Goal: Communication & Community: Participate in discussion

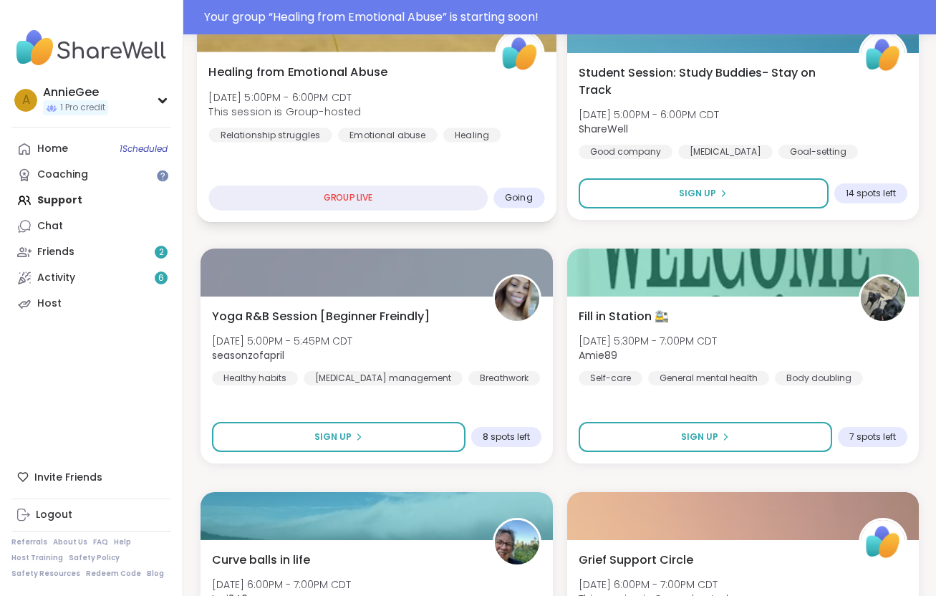
click at [381, 203] on div "GROUP LIVE" at bounding box center [347, 198] width 279 height 25
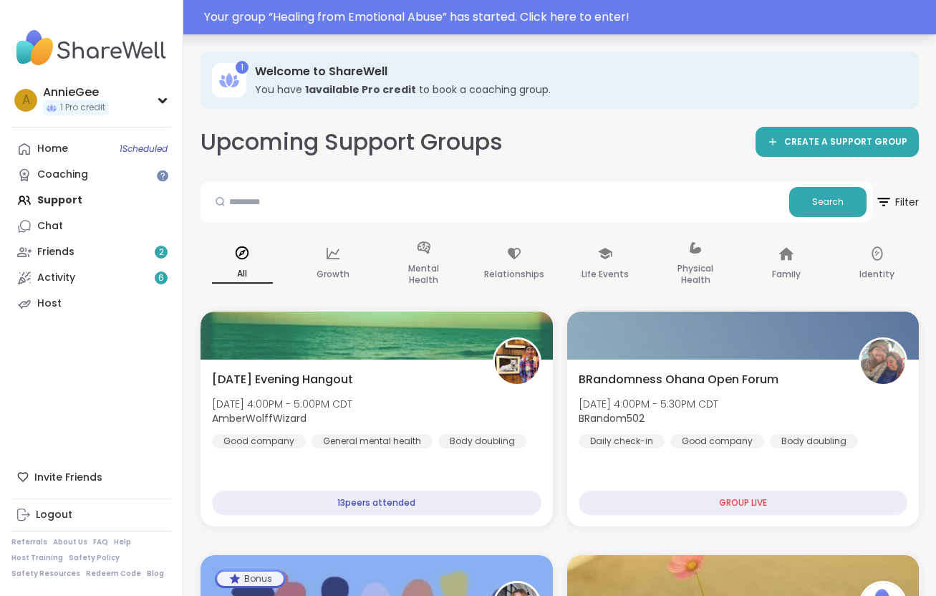
click at [565, 13] on div "Your group “ Healing from Emotional Abuse ” has started. Click here to enter!" at bounding box center [566, 17] width 724 height 17
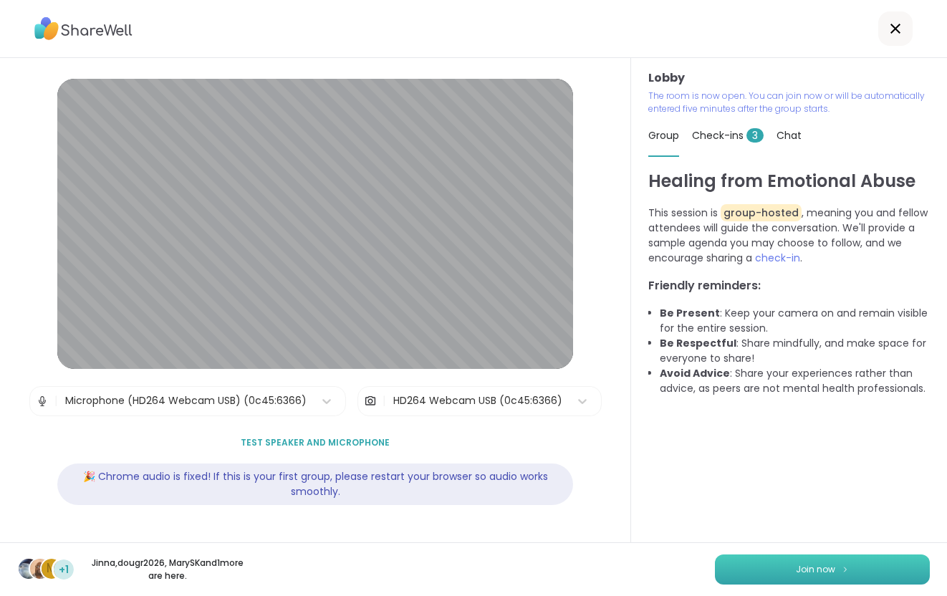
click at [800, 573] on span "Join now" at bounding box center [815, 569] width 39 height 13
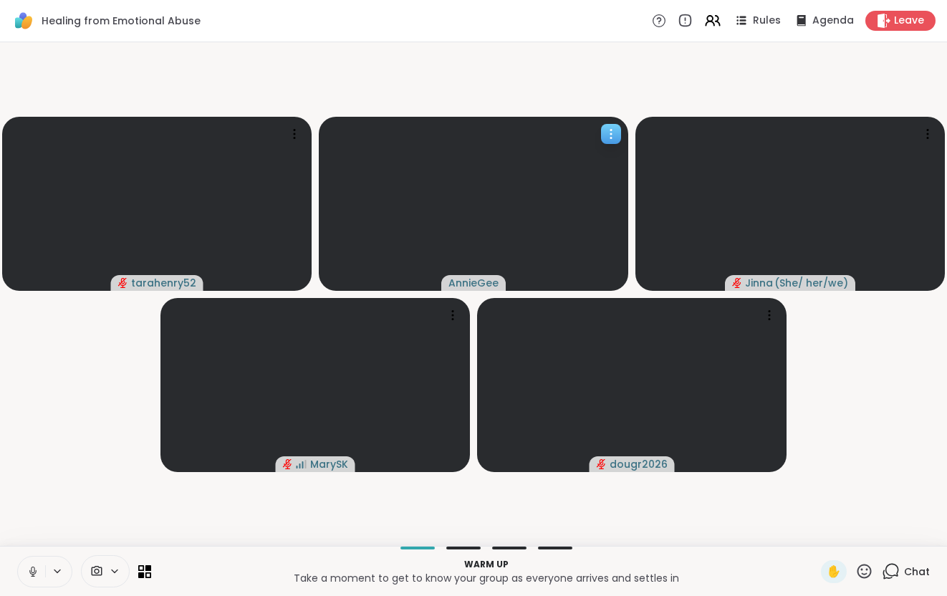
click at [610, 138] on icon at bounding box center [611, 134] width 14 height 14
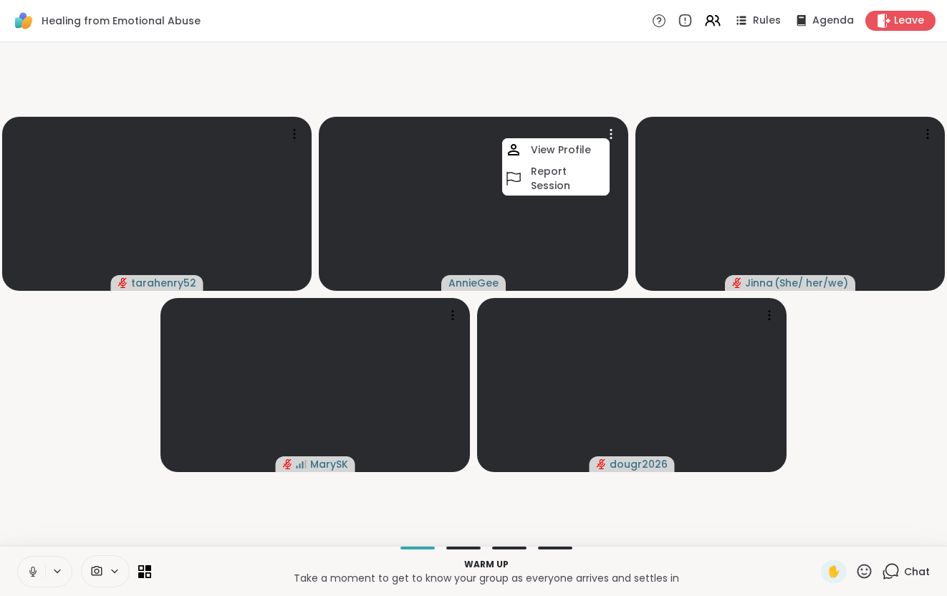
drag, startPoint x: 517, startPoint y: 243, endPoint x: 111, endPoint y: 569, distance: 520.8
click at [111, 569] on icon at bounding box center [114, 571] width 11 height 12
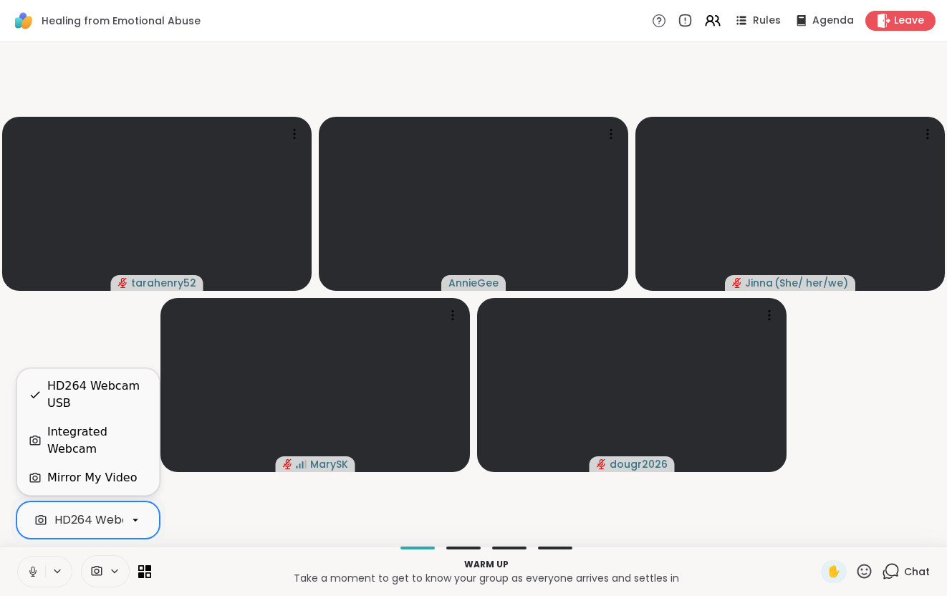
click at [120, 527] on div "HD264 Webcam USB" at bounding box center [112, 520] width 117 height 17
click at [57, 567] on icon at bounding box center [57, 571] width 11 height 12
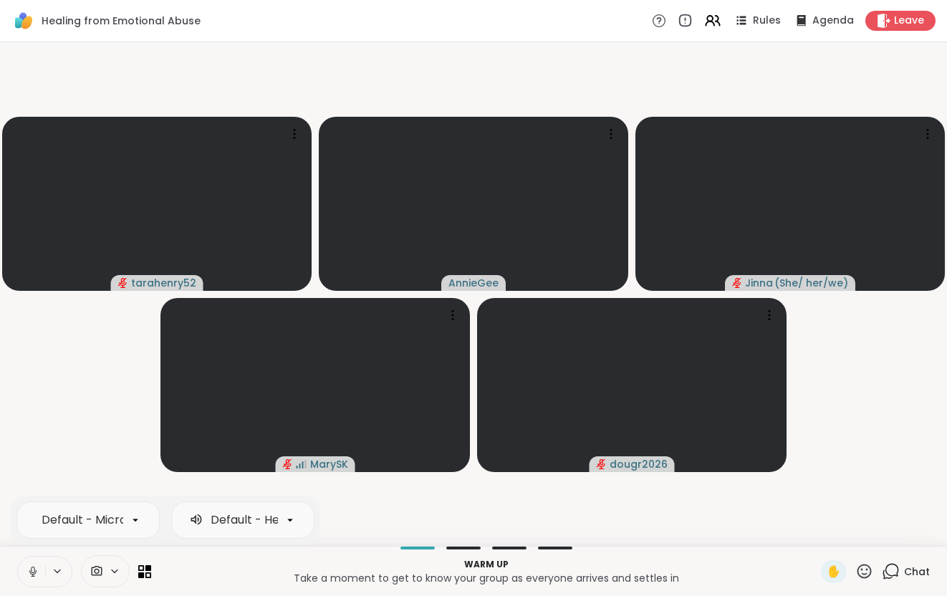
click at [57, 567] on icon at bounding box center [57, 571] width 11 height 12
click at [138, 517] on icon at bounding box center [135, 520] width 13 height 13
drag, startPoint x: 129, startPoint y: 520, endPoint x: 123, endPoint y: 467, distance: 53.4
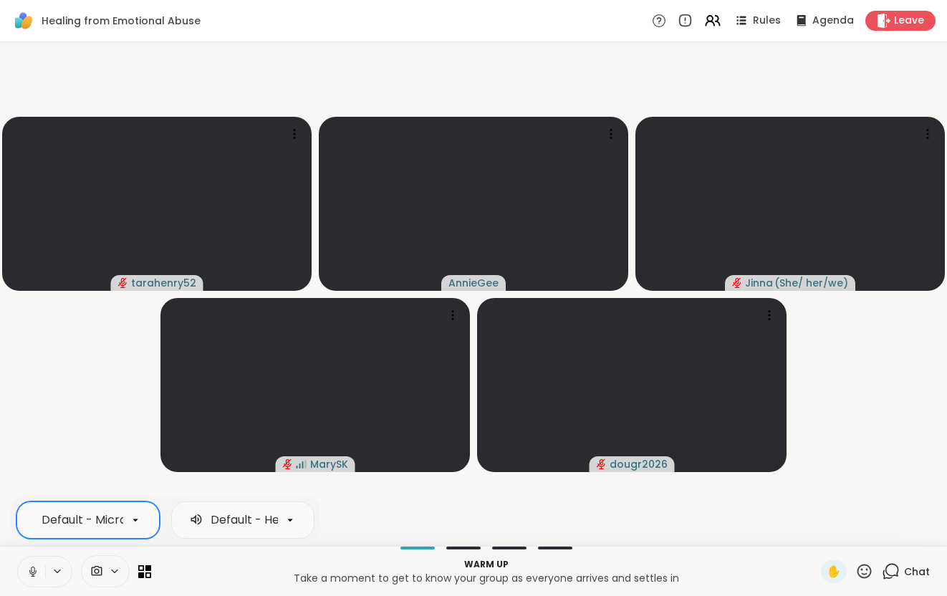
click at [123, 467] on video-player-container "tarahenry52 [PERSON_NAME] ( She/ her/we ) MarySK dougr2026" at bounding box center [474, 294] width 930 height 492
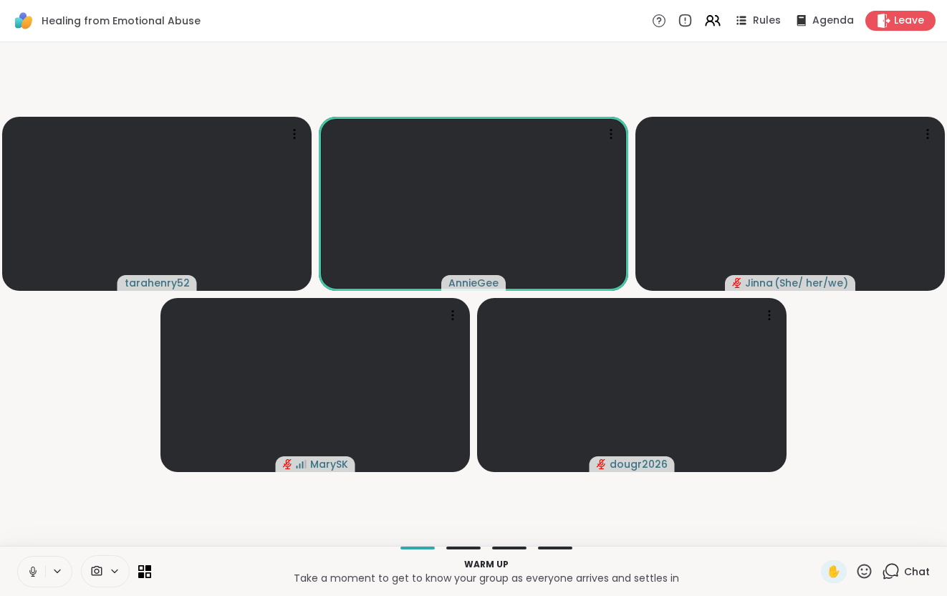
click at [58, 567] on icon at bounding box center [57, 571] width 11 height 12
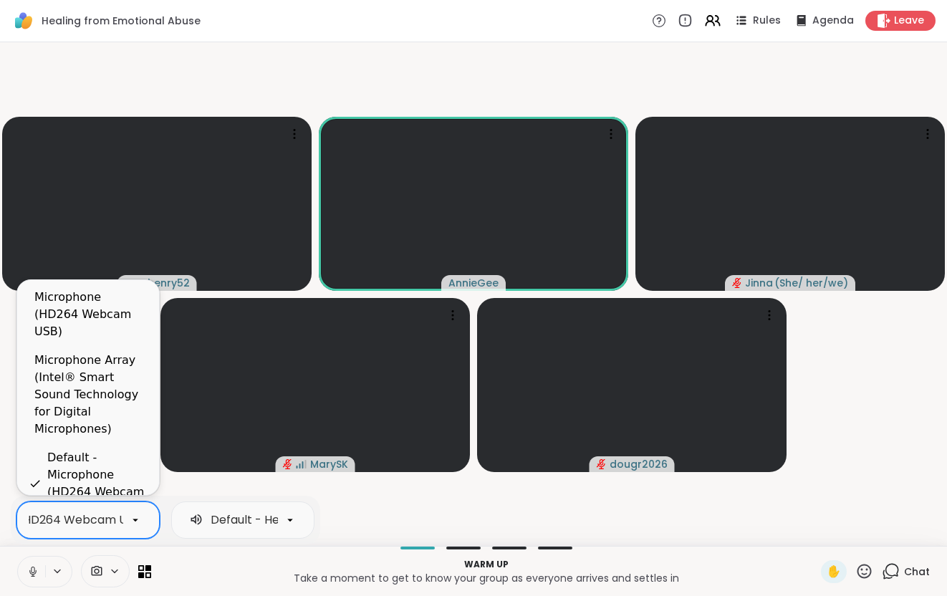
click at [139, 522] on icon at bounding box center [135, 520] width 13 height 13
click at [55, 571] on icon at bounding box center [57, 571] width 6 height 3
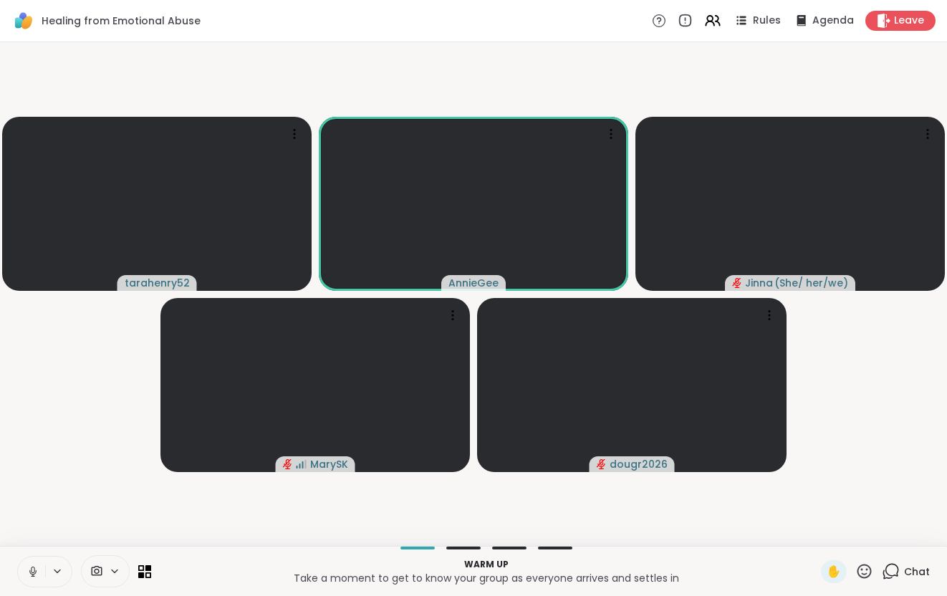
click at [57, 571] on icon at bounding box center [57, 571] width 11 height 12
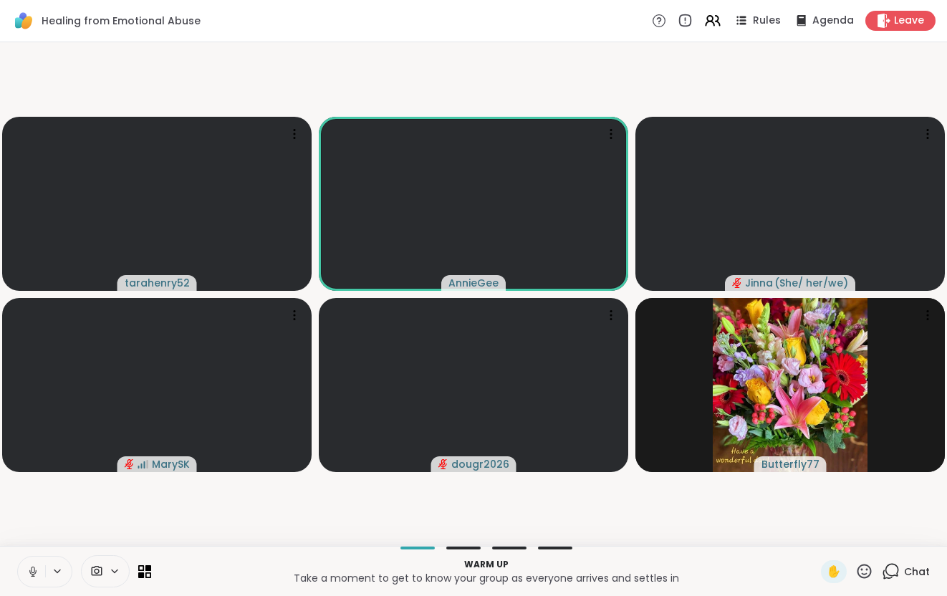
click at [29, 570] on icon at bounding box center [33, 571] width 13 height 13
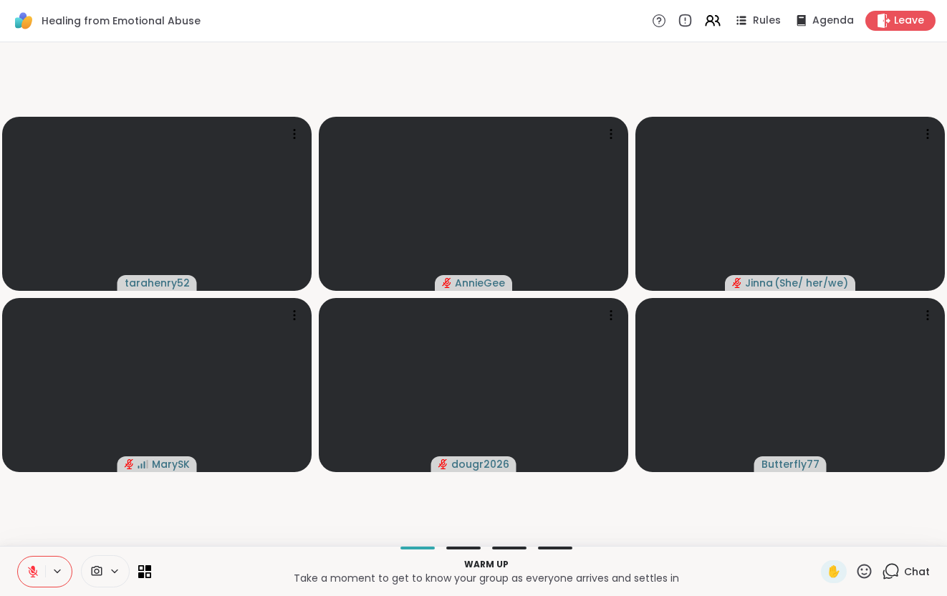
click at [38, 562] on button at bounding box center [31, 572] width 27 height 30
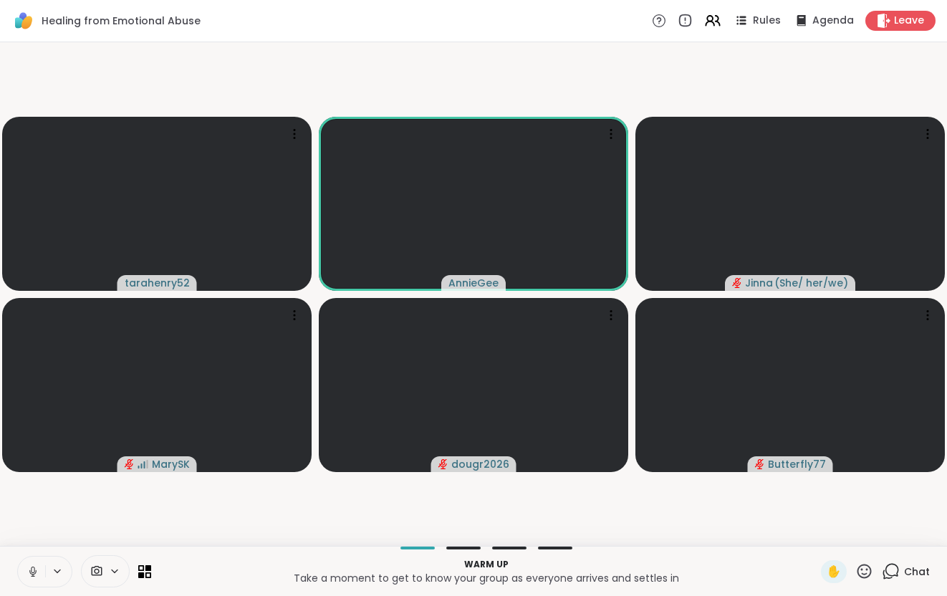
click at [882, 570] on icon at bounding box center [891, 571] width 18 height 18
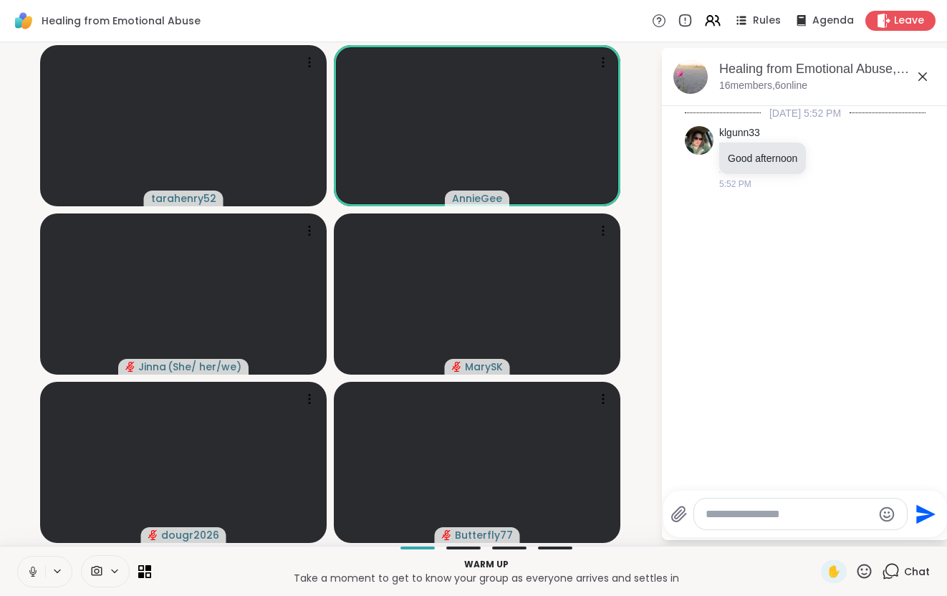
click at [731, 519] on textarea "Type your message" at bounding box center [789, 514] width 167 height 14
type textarea "**********"
click at [922, 504] on icon "Send" at bounding box center [927, 509] width 19 height 19
click at [64, 572] on button at bounding box center [58, 571] width 27 height 12
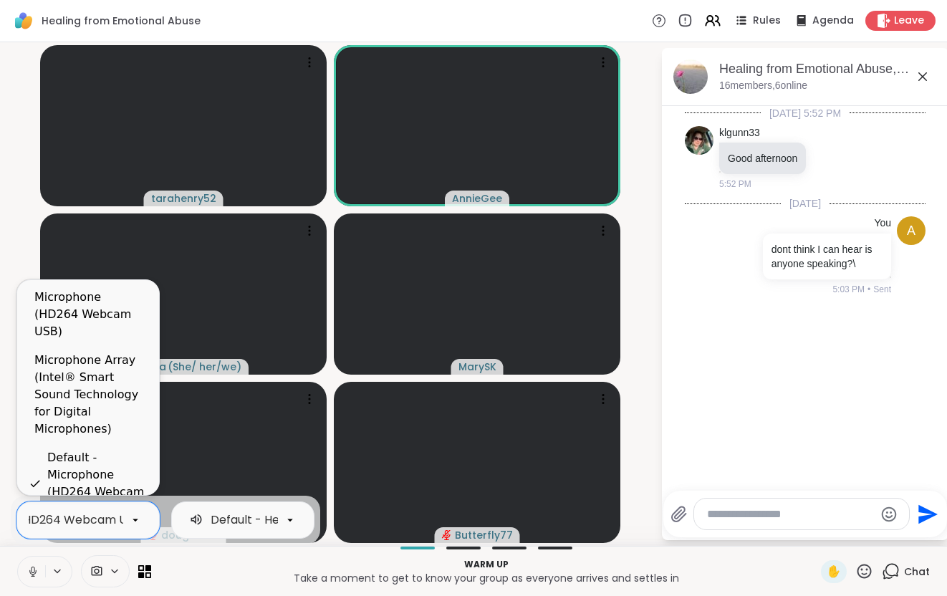
click at [136, 517] on icon at bounding box center [135, 520] width 13 height 13
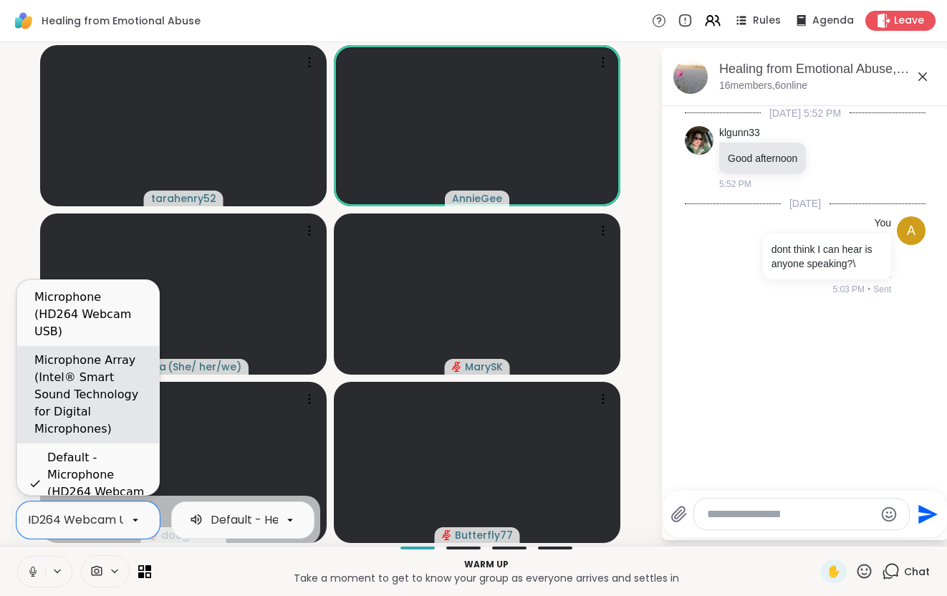
click at [72, 380] on div "Microphone Array (Intel® Smart Sound Technology for Digital Microphones)" at bounding box center [90, 395] width 113 height 86
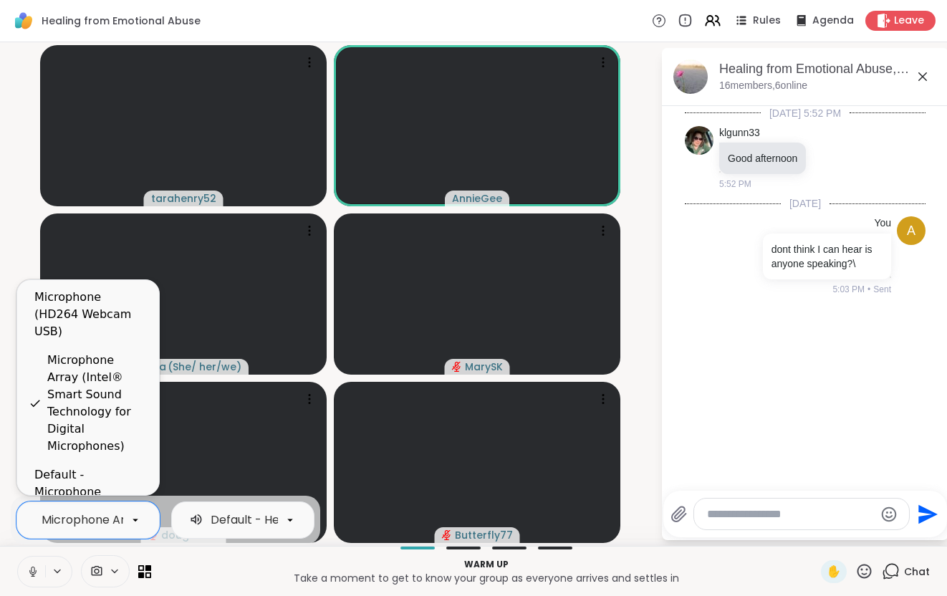
scroll to position [0, 323]
click at [135, 519] on icon at bounding box center [136, 520] width 6 height 3
click at [57, 570] on icon at bounding box center [57, 571] width 11 height 12
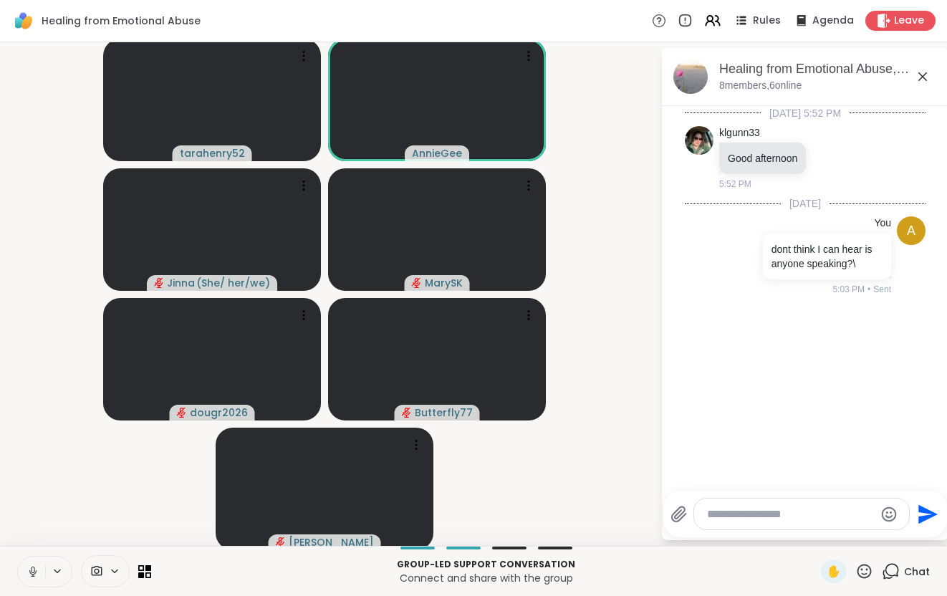
click at [729, 517] on textarea "Type your message" at bounding box center [790, 514] width 167 height 14
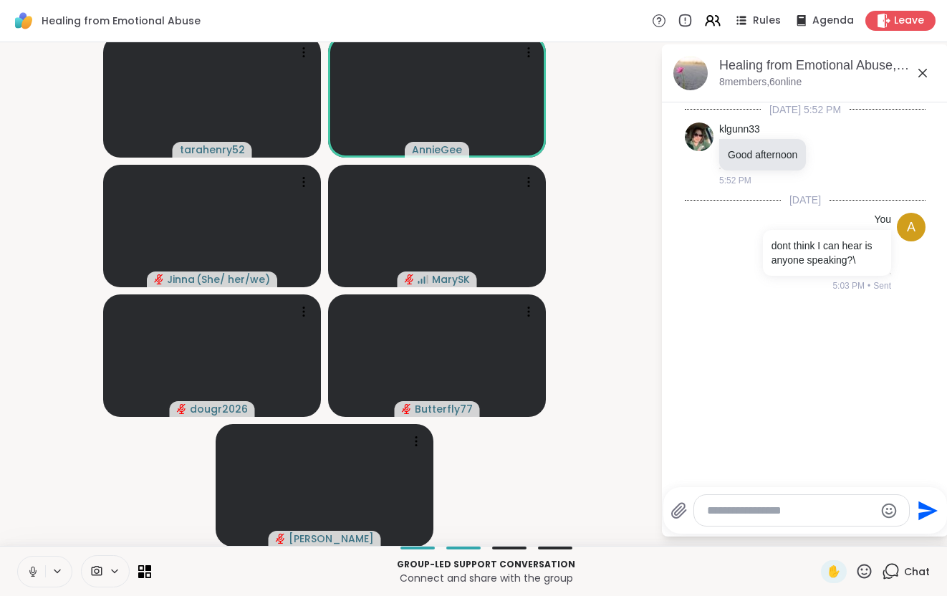
scroll to position [4, 0]
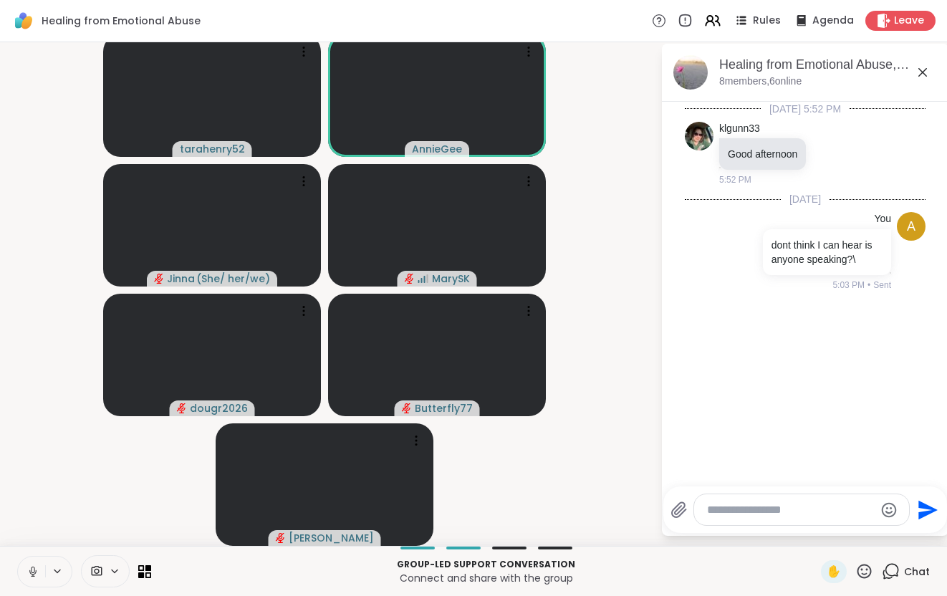
click at [58, 574] on icon at bounding box center [57, 571] width 11 height 12
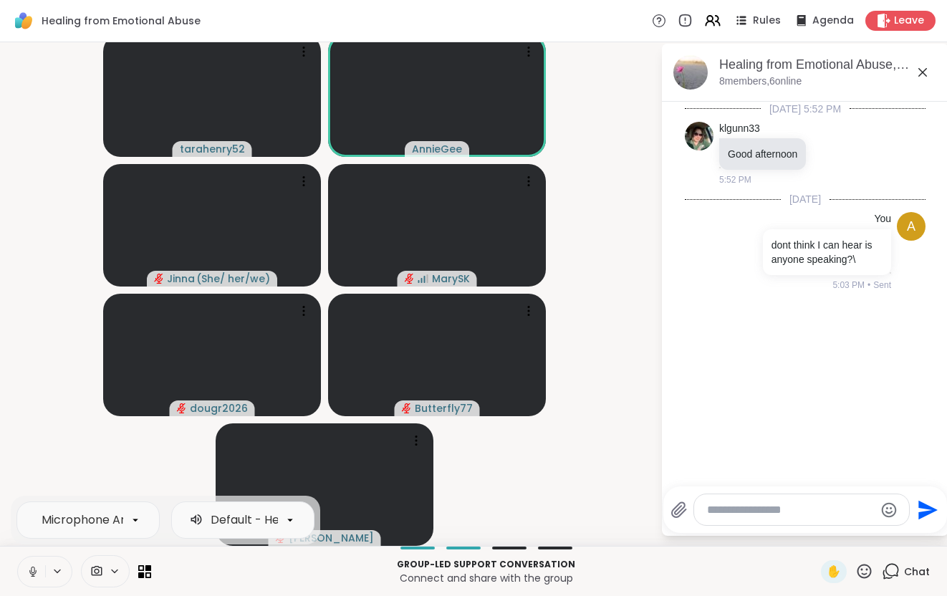
click at [36, 572] on icon at bounding box center [32, 572] width 7 height 4
click at [36, 572] on icon at bounding box center [33, 572] width 10 height 10
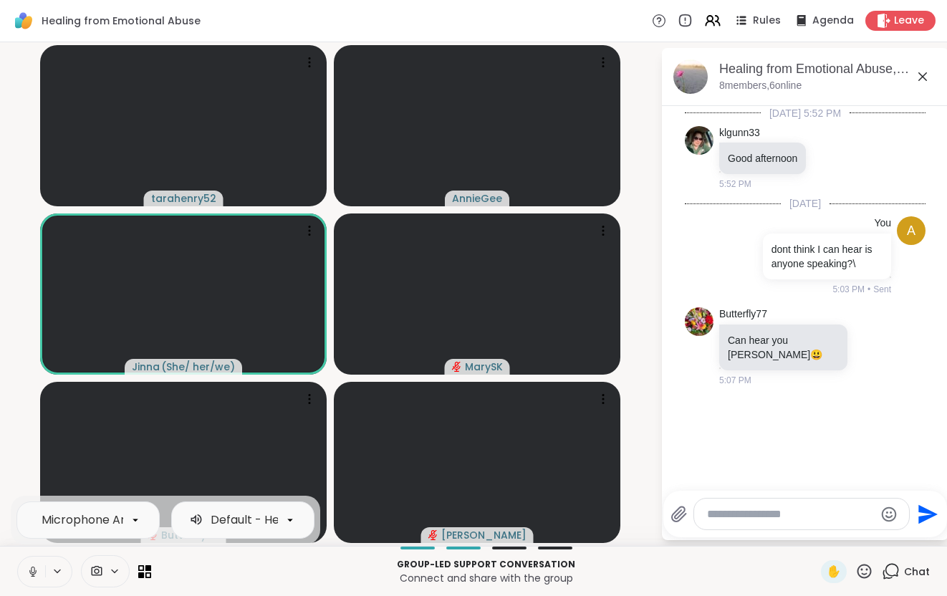
click at [51, 571] on button at bounding box center [58, 571] width 27 height 12
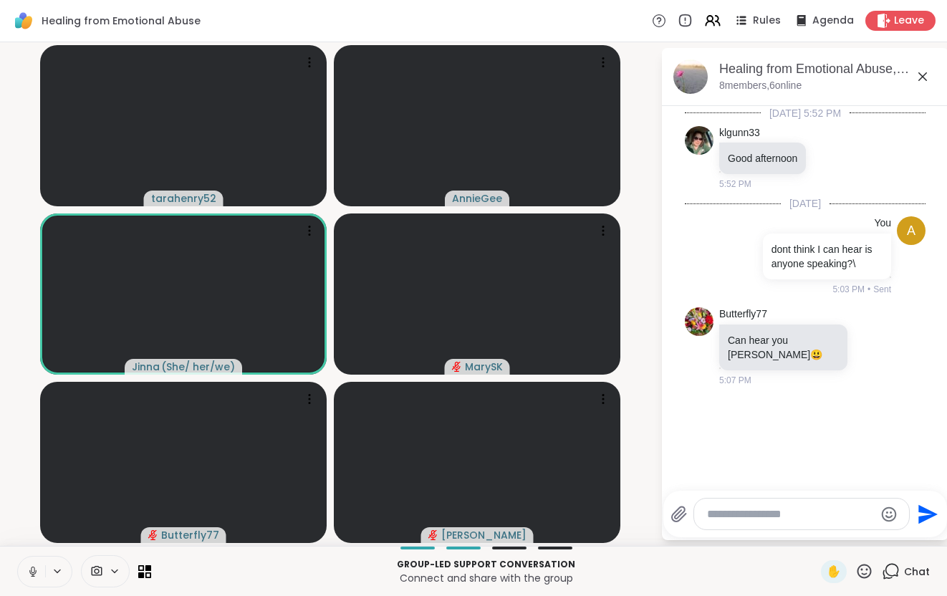
click at [30, 572] on icon at bounding box center [32, 572] width 7 height 4
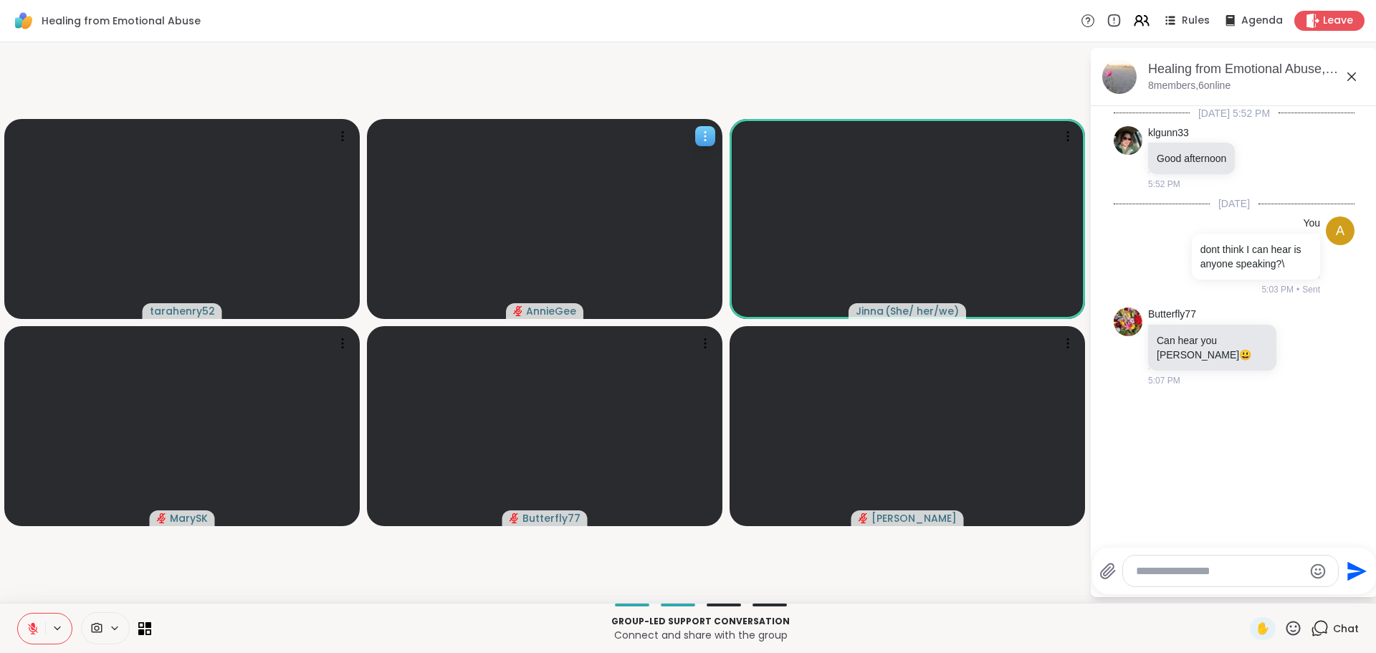
click at [702, 139] on icon at bounding box center [705, 136] width 14 height 14
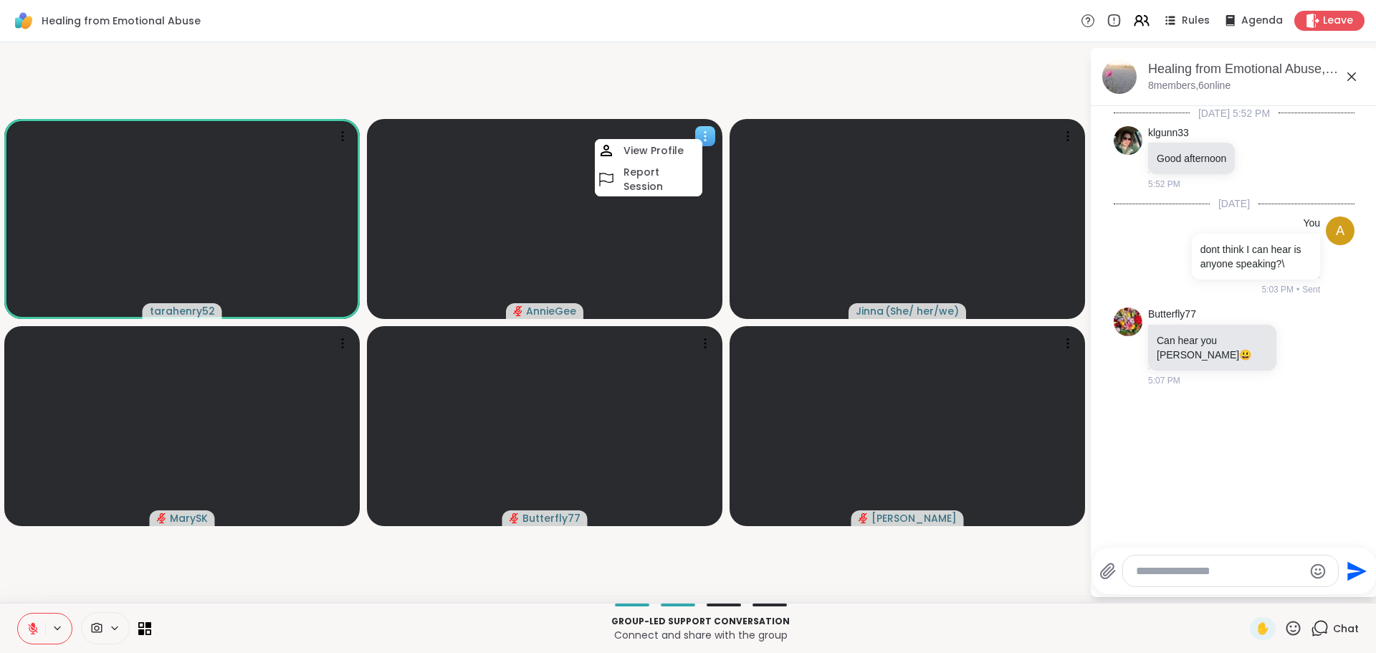
click at [683, 232] on video at bounding box center [544, 219] width 355 height 200
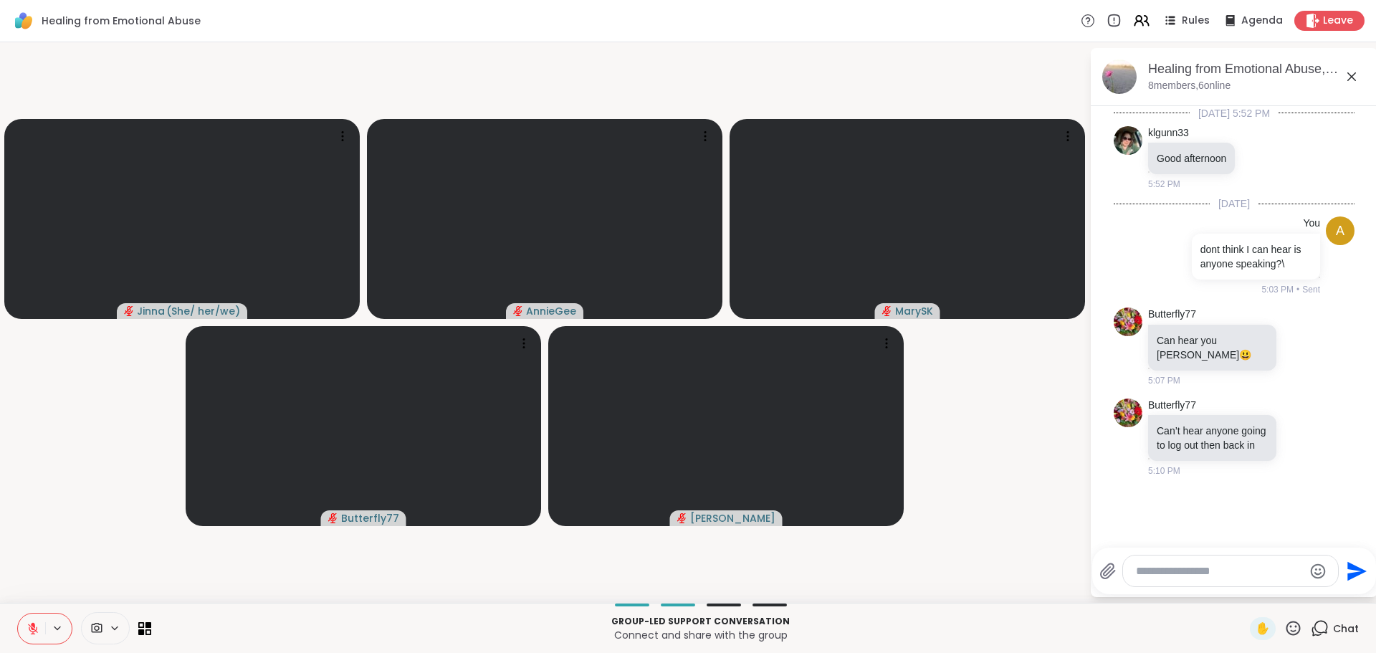
click at [36, 595] on icon at bounding box center [33, 628] width 10 height 10
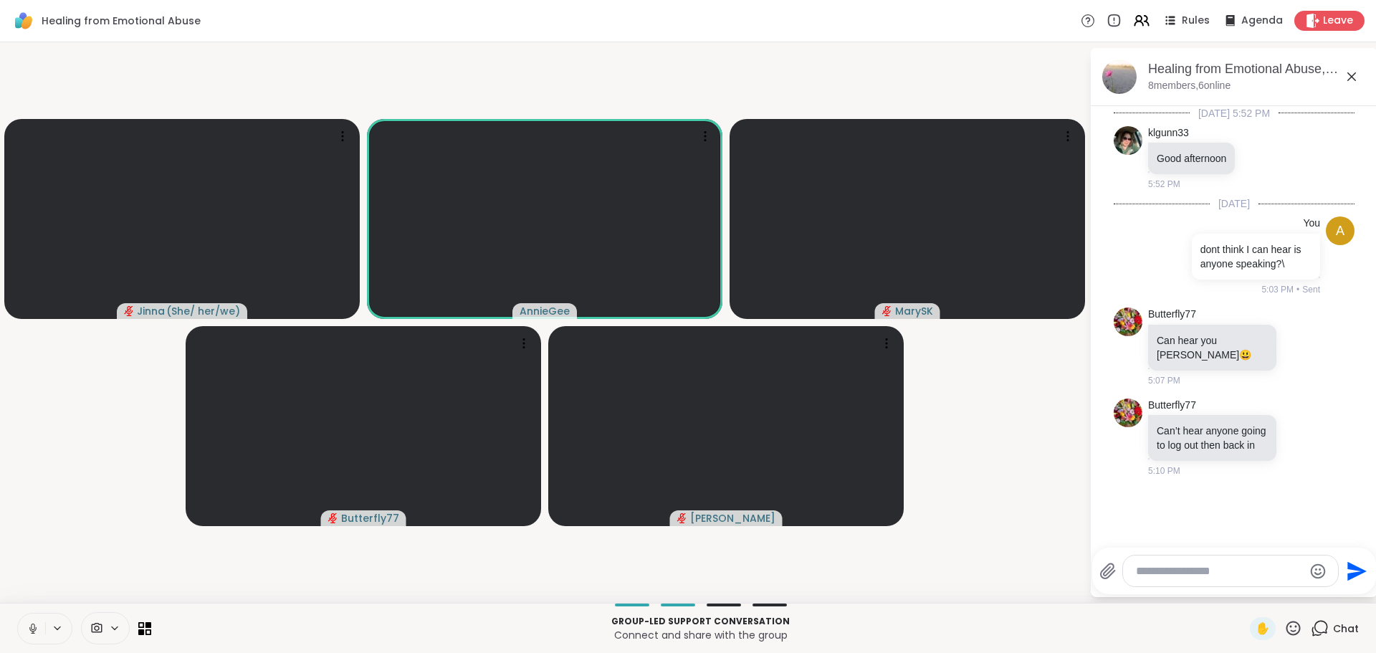
click at [40, 595] on button at bounding box center [31, 628] width 27 height 30
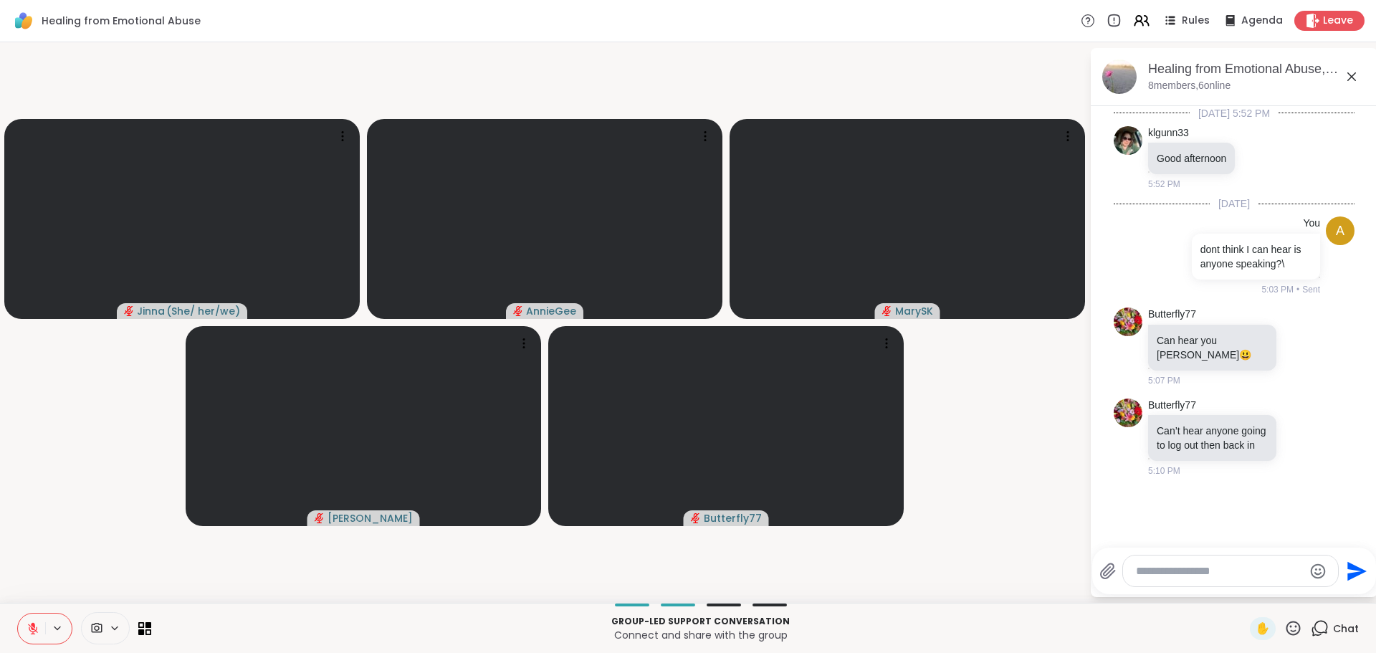
click at [40, 595] on button at bounding box center [31, 628] width 27 height 30
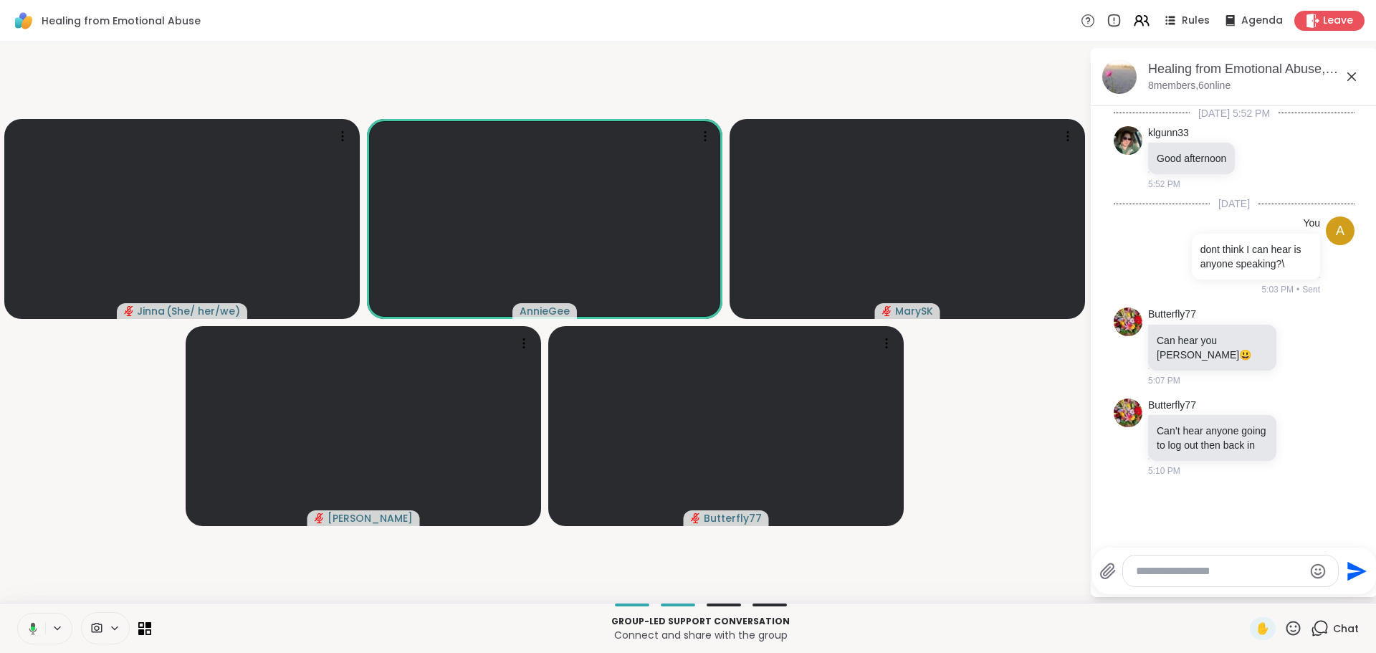
click at [35, 595] on icon at bounding box center [30, 628] width 13 height 13
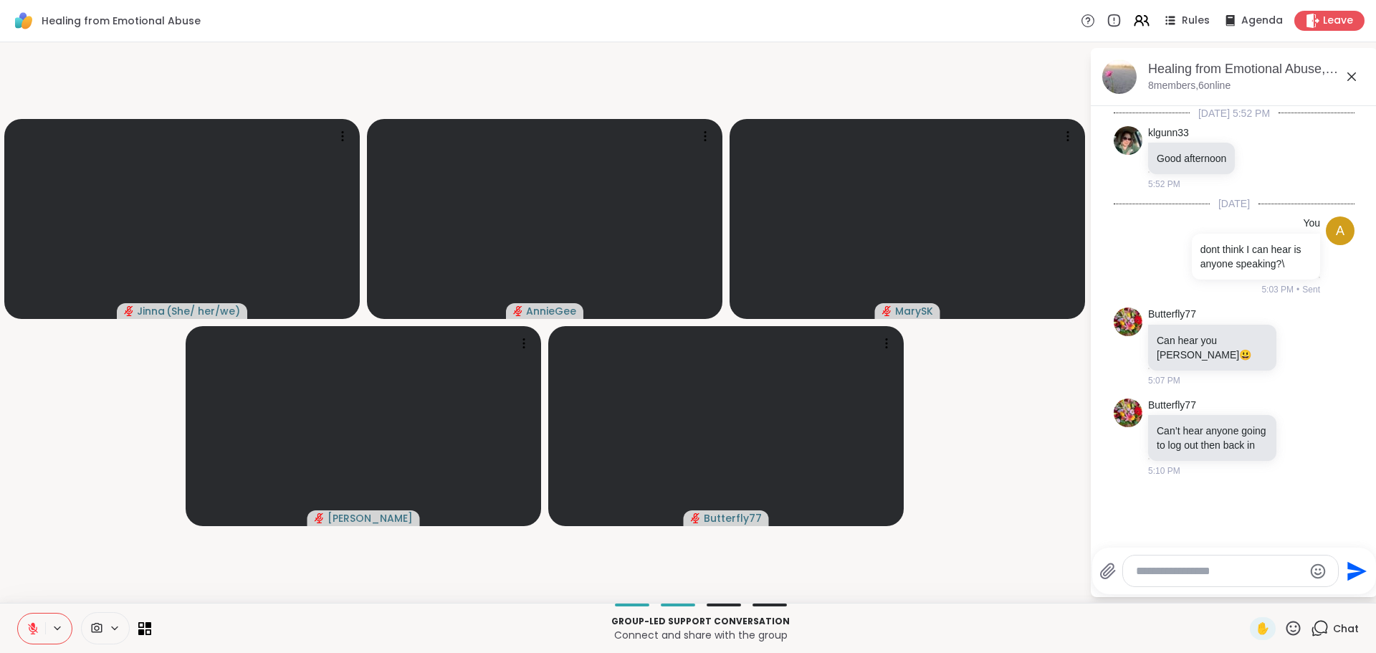
click at [40, 595] on button at bounding box center [31, 628] width 27 height 30
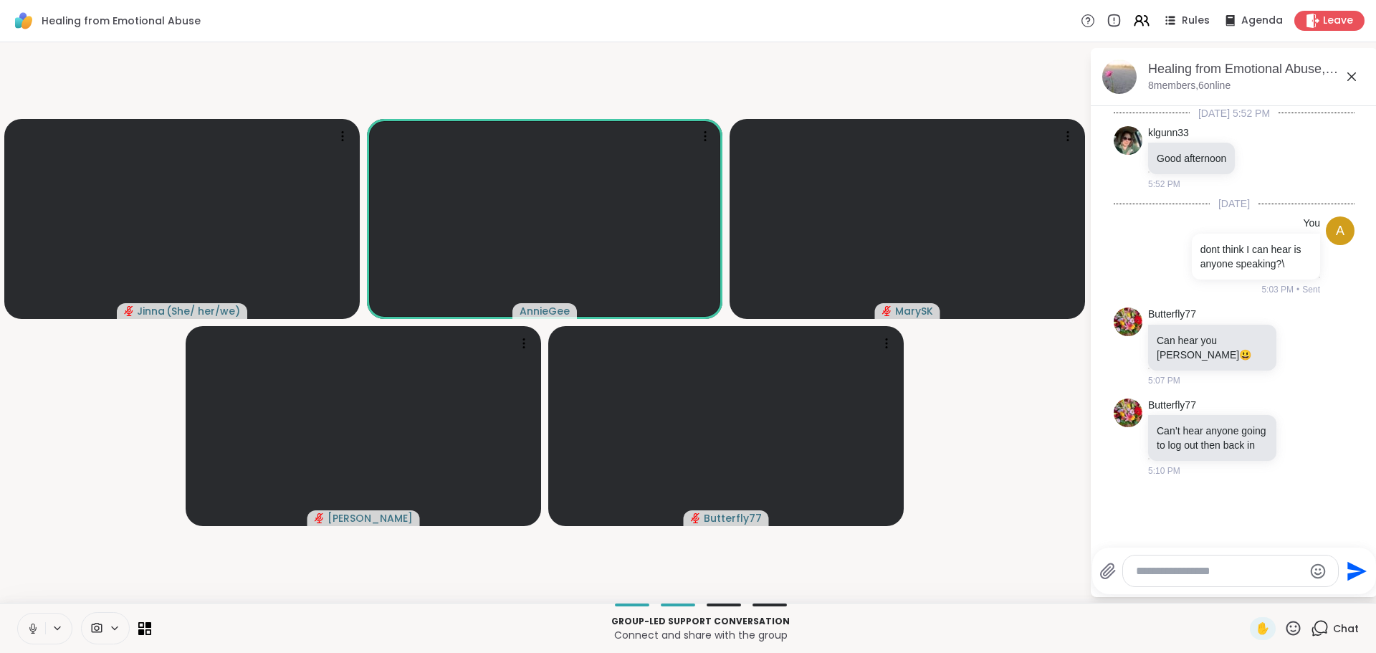
click at [37, 595] on icon at bounding box center [33, 628] width 13 height 13
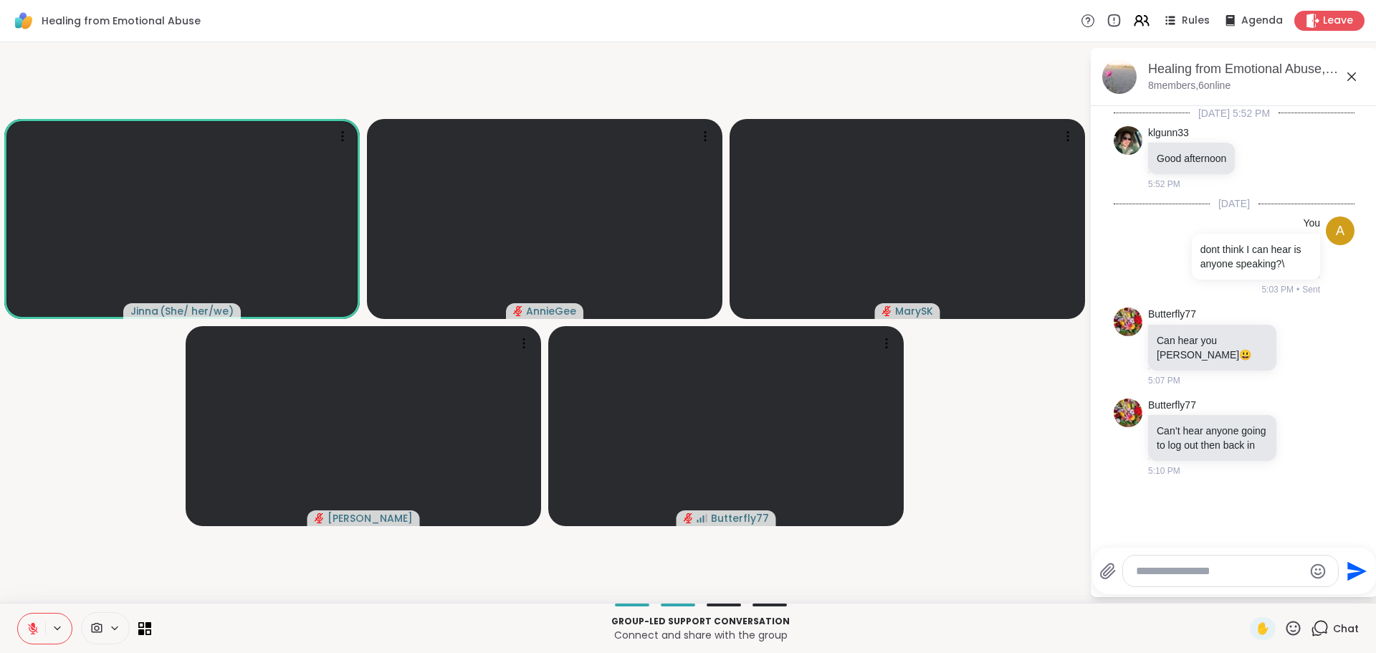
click at [98, 595] on icon at bounding box center [97, 628] width 11 height 10
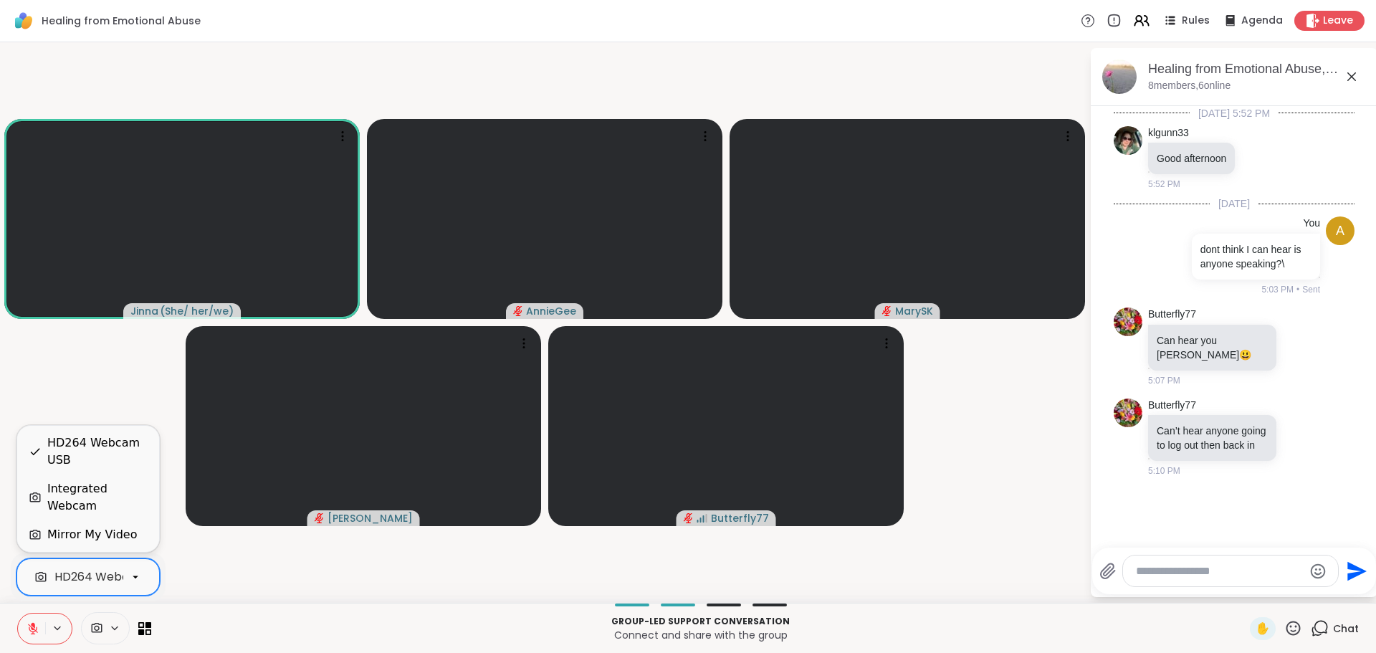
click at [106, 582] on div "HD264 Webcam USB" at bounding box center [112, 576] width 117 height 17
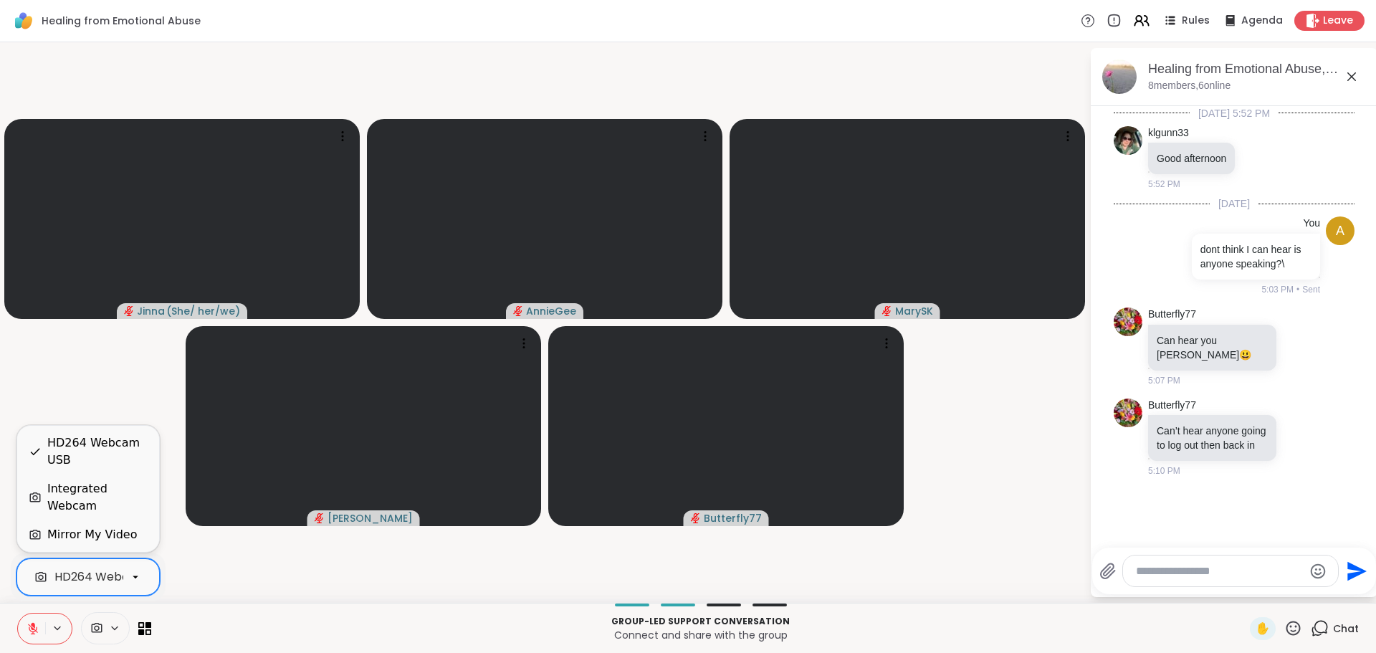
click at [536, 80] on video-player-container "[PERSON_NAME] ( She/ her/we ) AnnieGee MarySK [PERSON_NAME] Butterfly77" at bounding box center [545, 322] width 1072 height 549
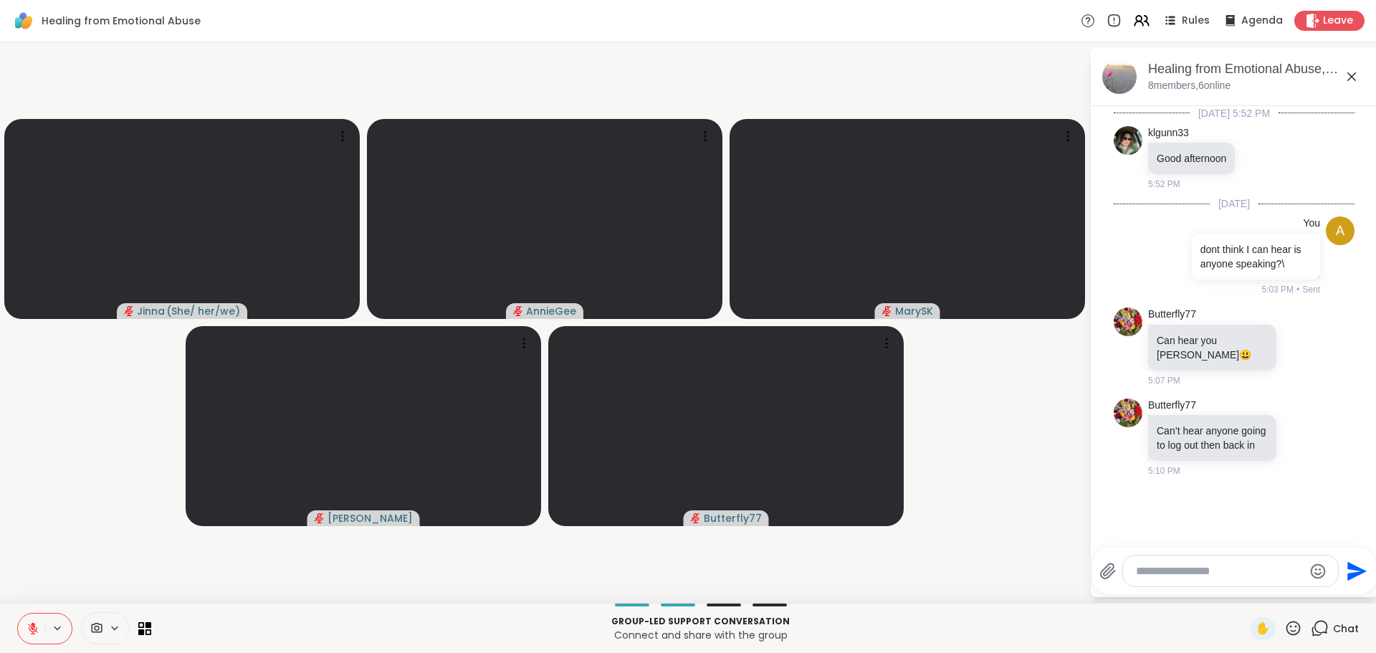
click at [40, 595] on button at bounding box center [31, 628] width 27 height 30
click at [115, 595] on icon at bounding box center [114, 628] width 11 height 12
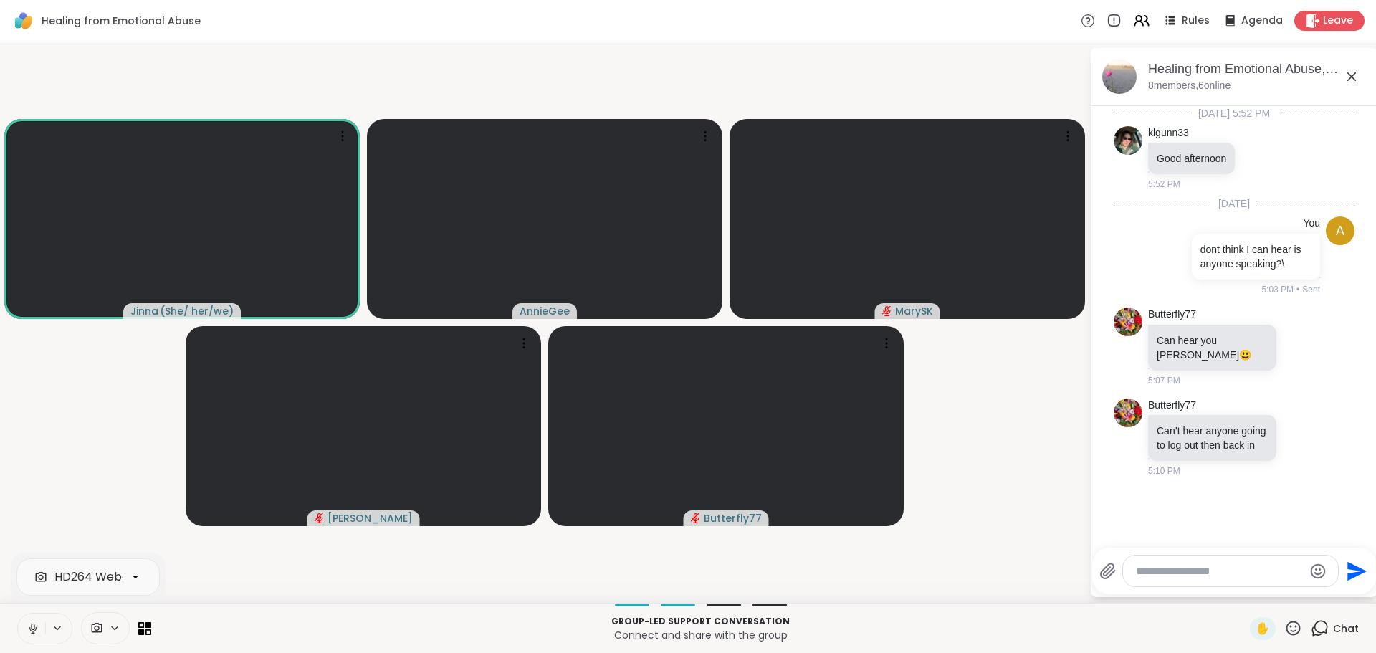
click at [37, 595] on icon at bounding box center [33, 628] width 13 height 13
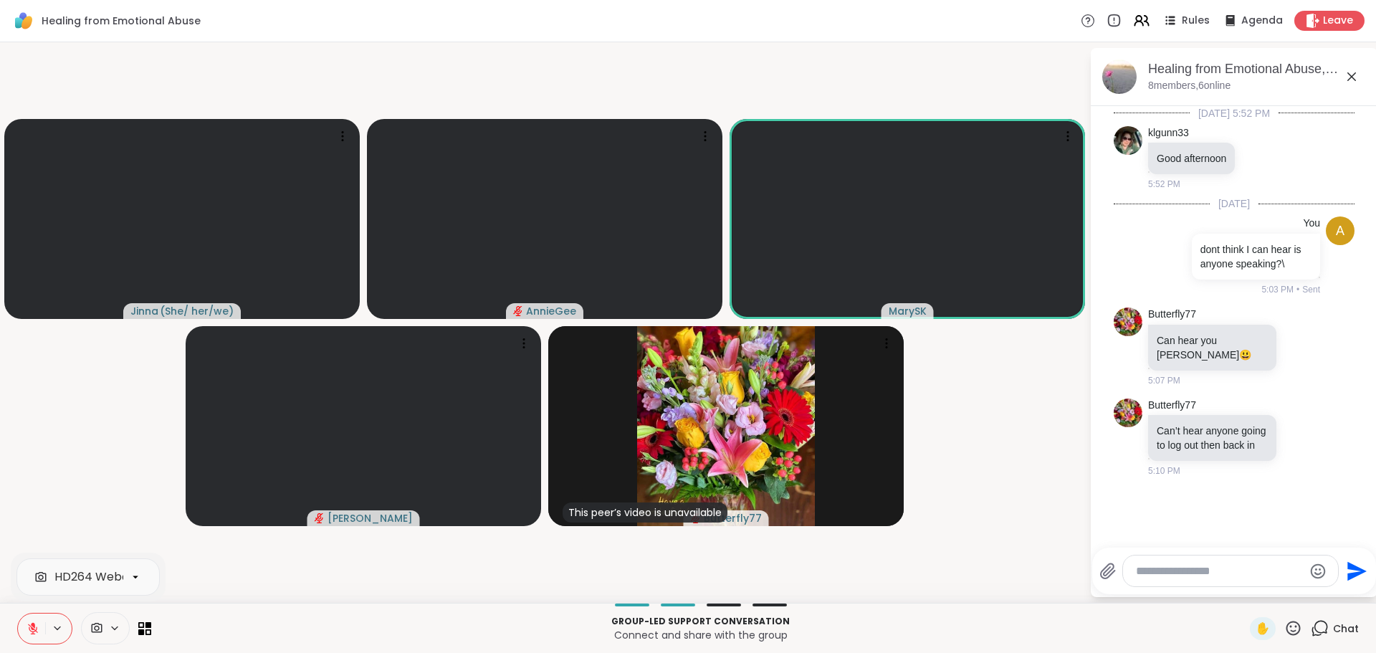
click at [37, 595] on icon at bounding box center [33, 628] width 10 height 10
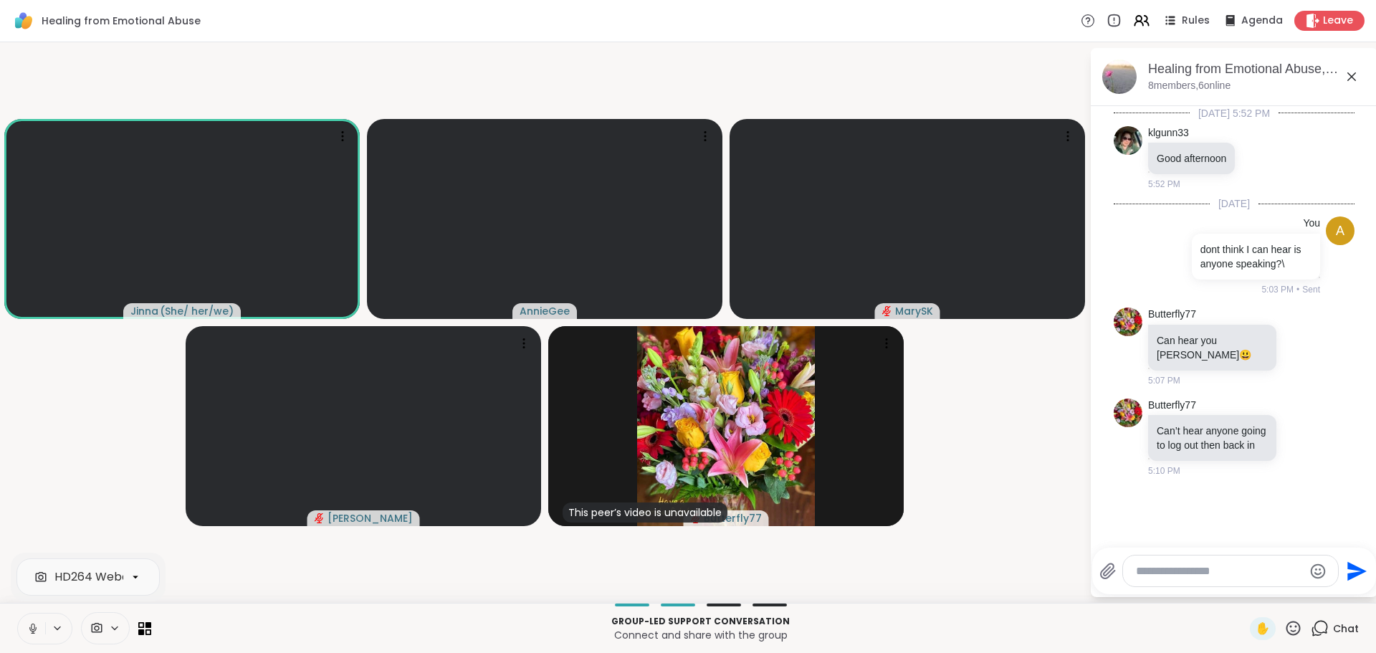
click at [37, 595] on icon at bounding box center [33, 628] width 13 height 13
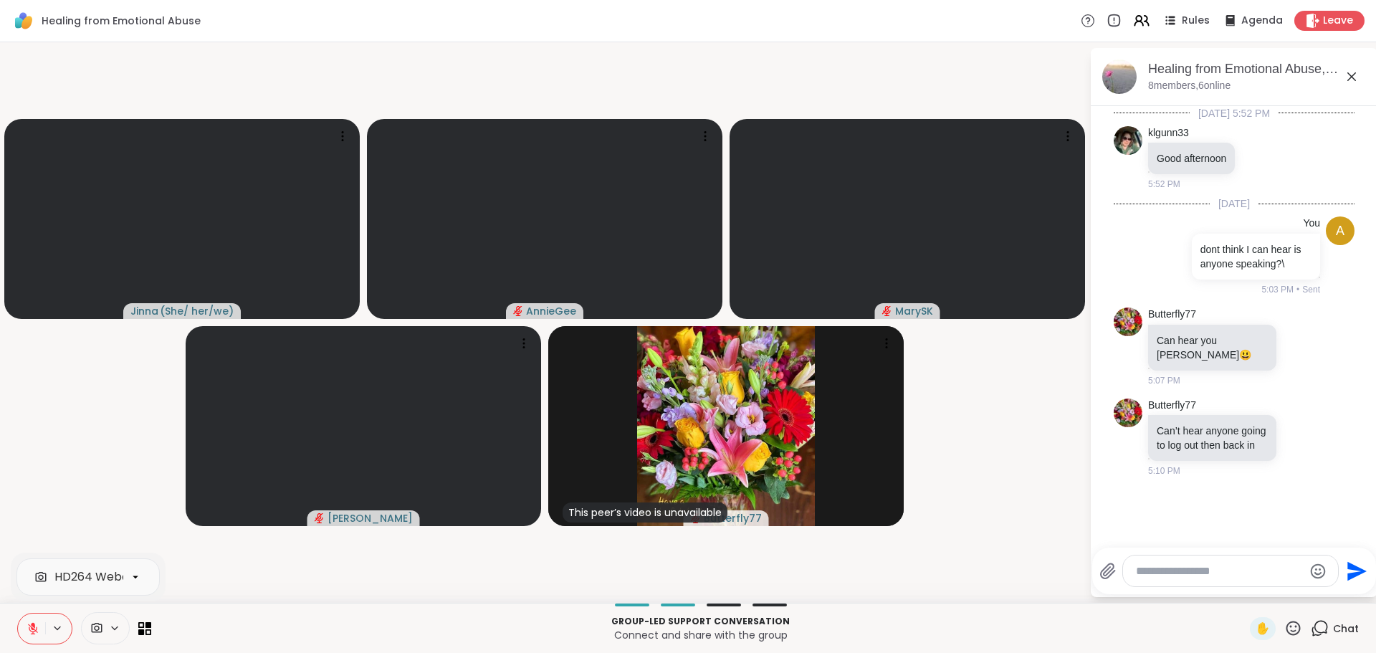
click at [37, 595] on icon at bounding box center [33, 628] width 13 height 13
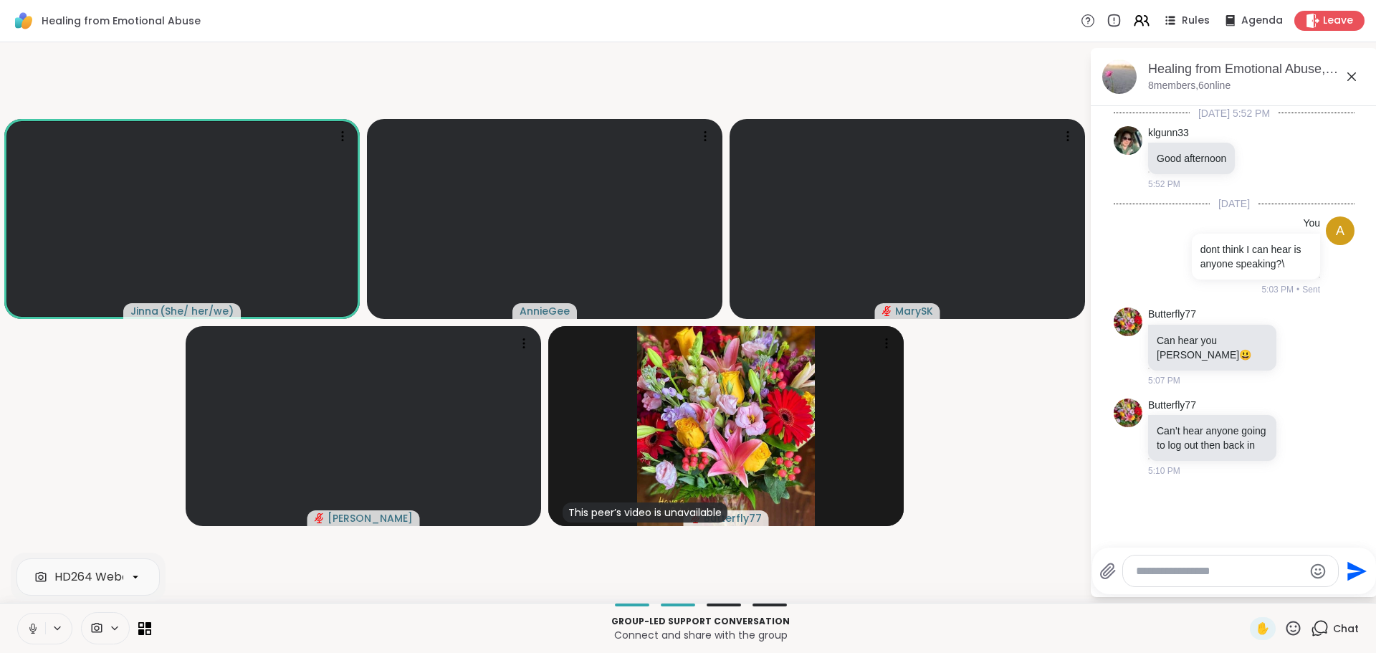
click at [32, 595] on icon at bounding box center [33, 628] width 13 height 13
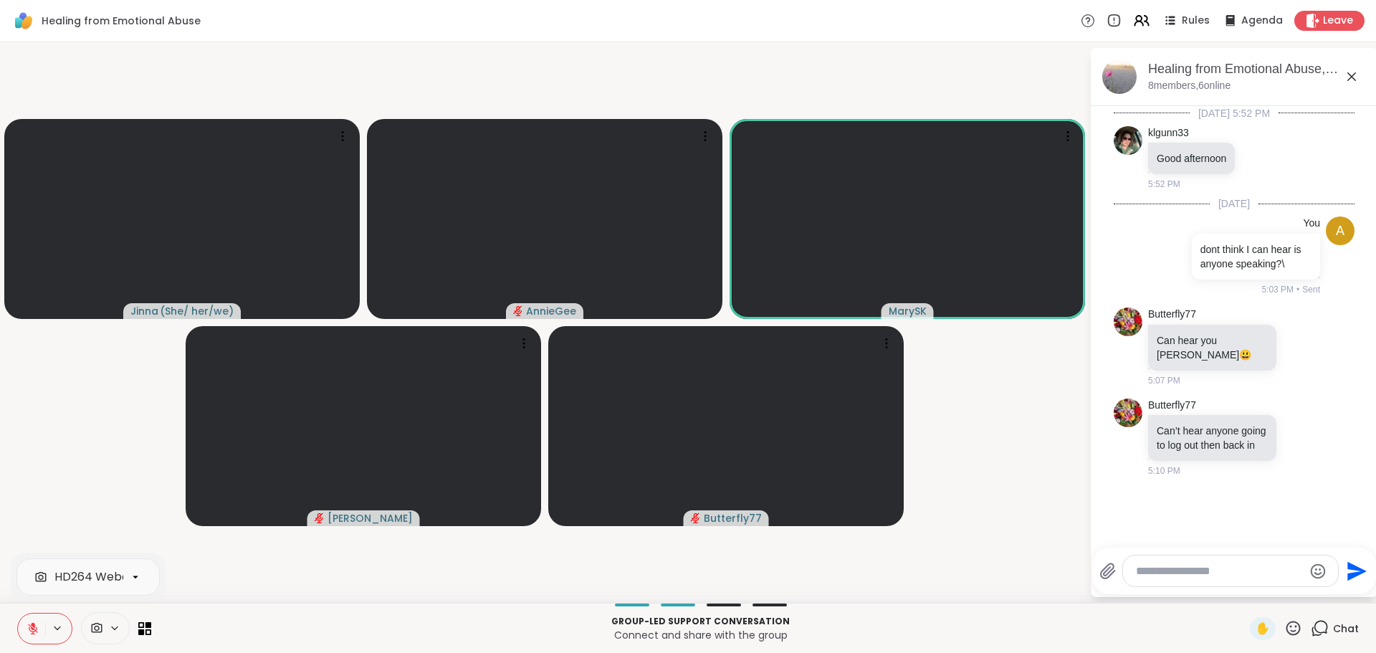
click at [34, 595] on icon at bounding box center [33, 628] width 10 height 10
click at [34, 595] on icon at bounding box center [33, 628] width 13 height 13
drag, startPoint x: 39, startPoint y: 619, endPoint x: 21, endPoint y: 536, distance: 85.0
click at [21, 536] on video-player-container "[PERSON_NAME] ( She/ her/we ) AnnieGee MarySK [PERSON_NAME] Butterfly77" at bounding box center [545, 322] width 1072 height 549
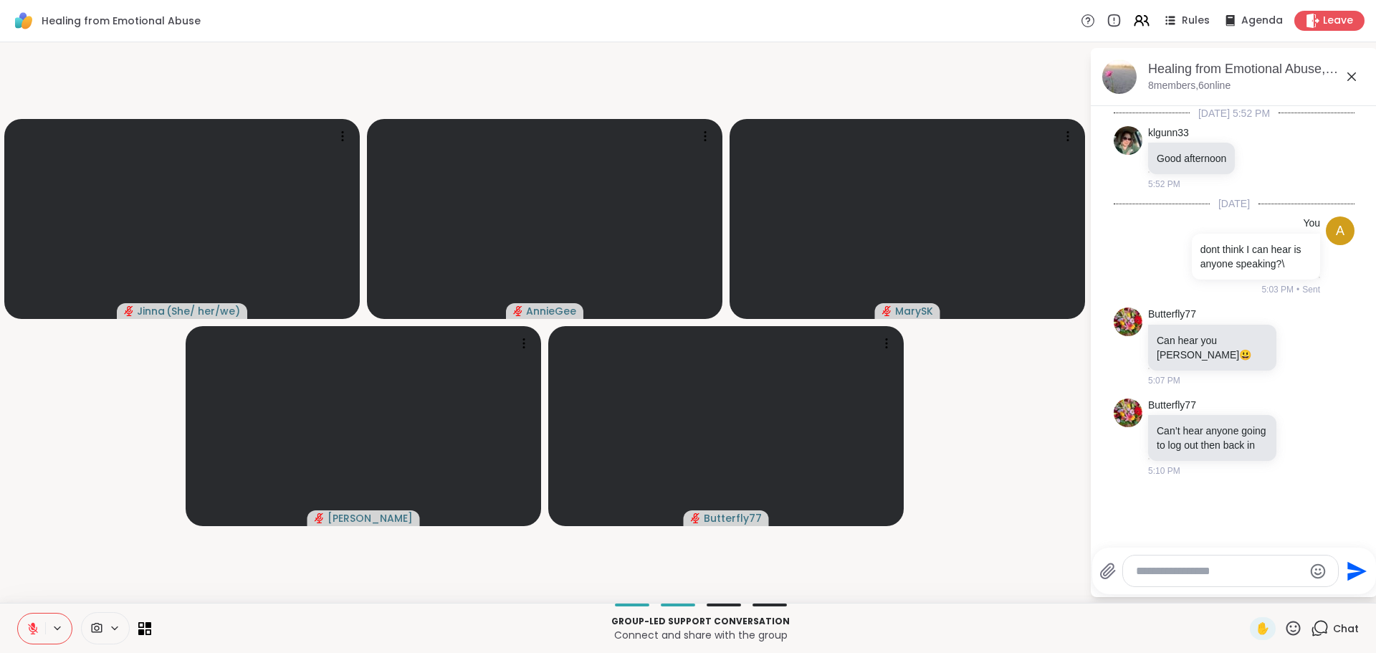
click at [27, 595] on button at bounding box center [31, 628] width 27 height 30
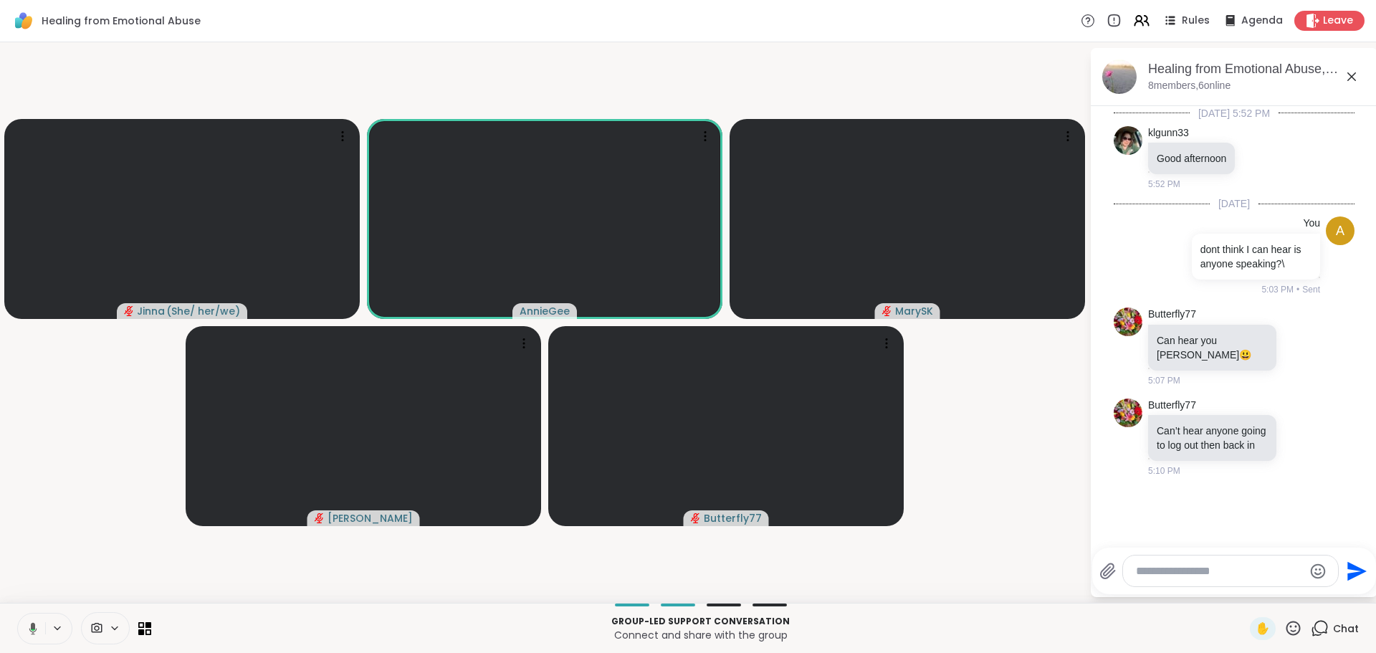
click at [37, 595] on icon at bounding box center [33, 628] width 8 height 12
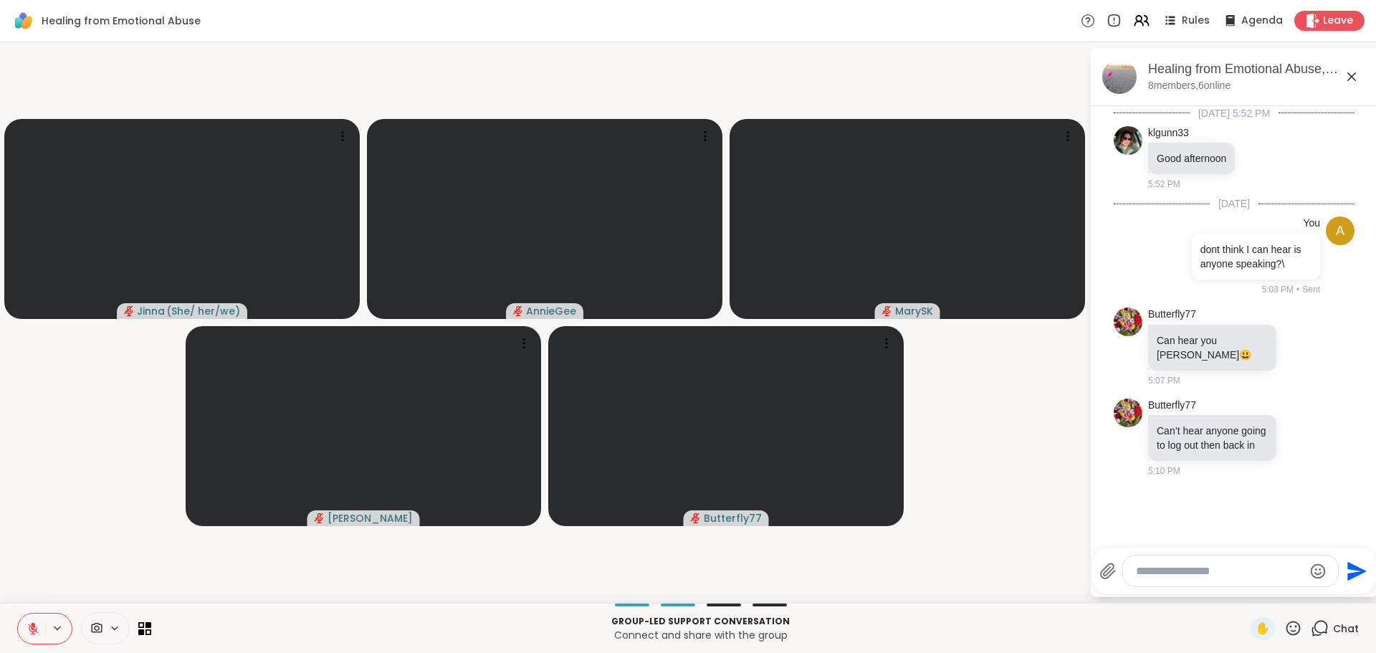
click at [37, 595] on icon at bounding box center [33, 628] width 13 height 13
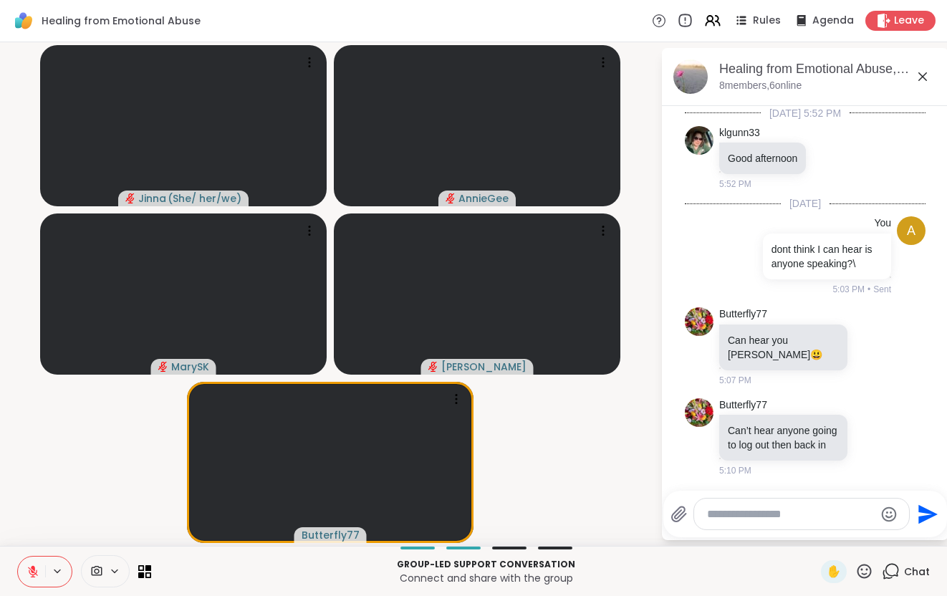
click at [686, 19] on icon at bounding box center [686, 19] width 0 height 3
drag, startPoint x: 25, startPoint y: 23, endPoint x: 21, endPoint y: 37, distance: 15.0
click at [21, 37] on div "Healing from Emotional Abuse Rules Agenda Leave" at bounding box center [473, 21] width 947 height 42
click at [38, 571] on icon at bounding box center [33, 571] width 13 height 13
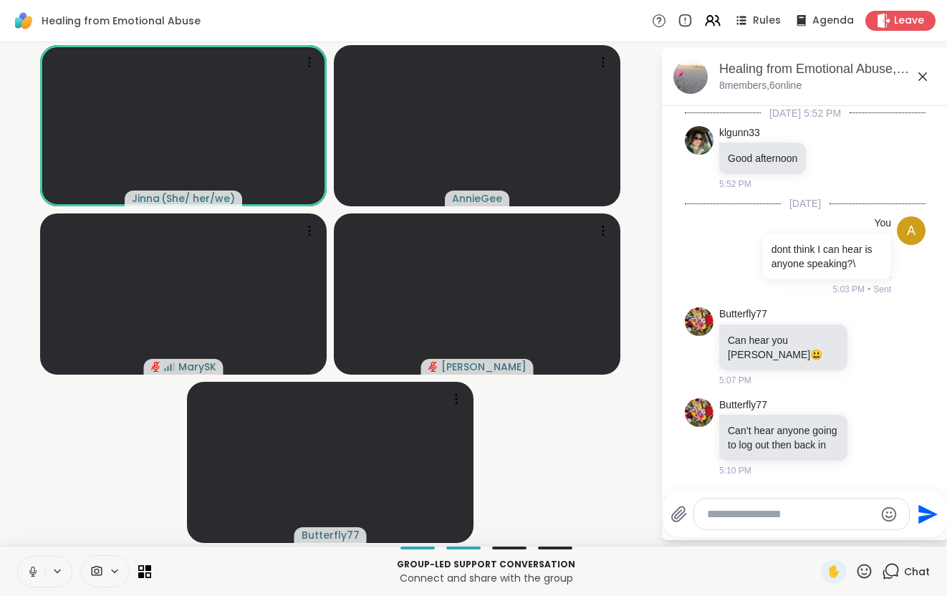
click at [34, 575] on icon at bounding box center [33, 571] width 13 height 13
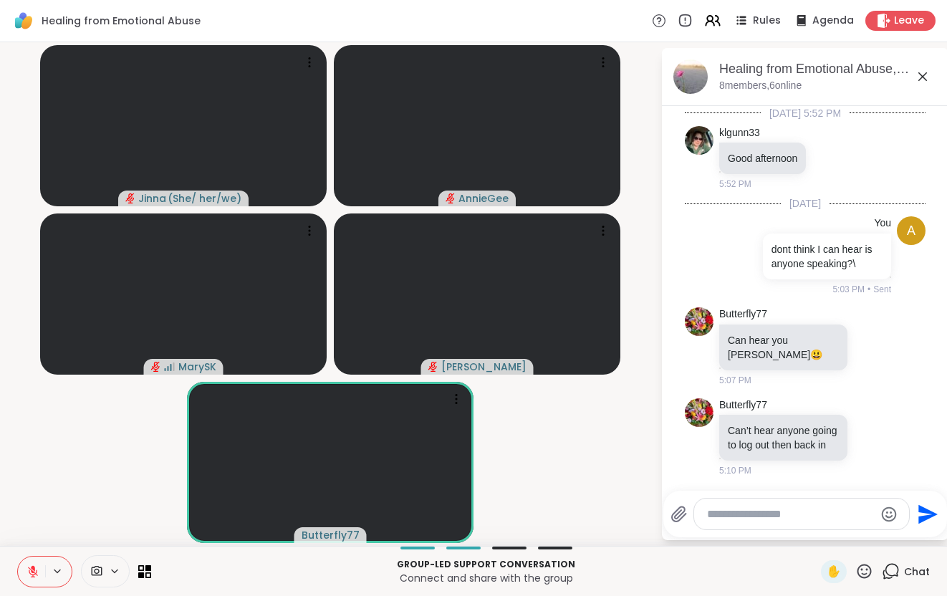
click at [37, 574] on icon at bounding box center [33, 572] width 10 height 10
click at [38, 575] on icon at bounding box center [33, 571] width 13 height 13
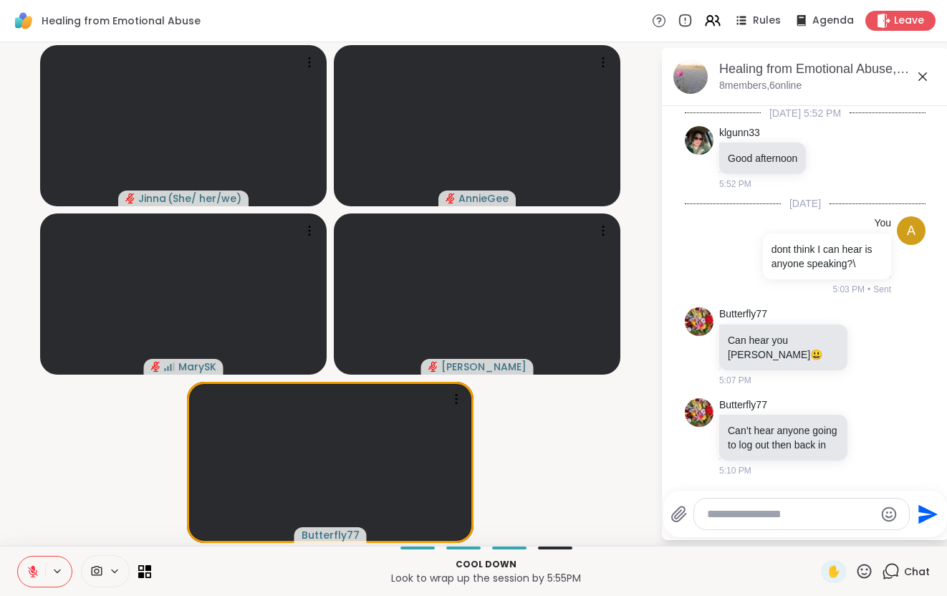
click at [38, 576] on icon at bounding box center [33, 571] width 13 height 13
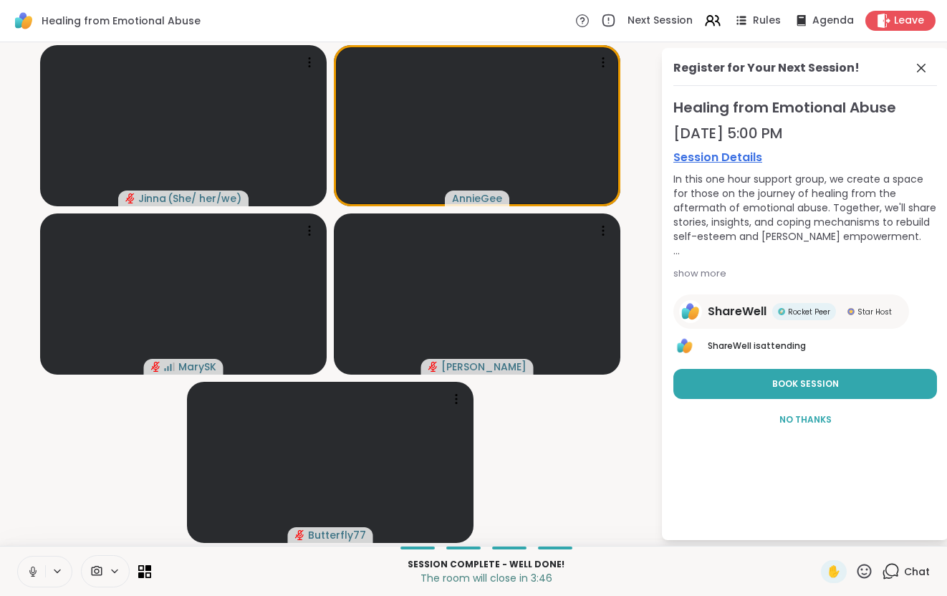
click at [29, 575] on icon at bounding box center [33, 571] width 13 height 13
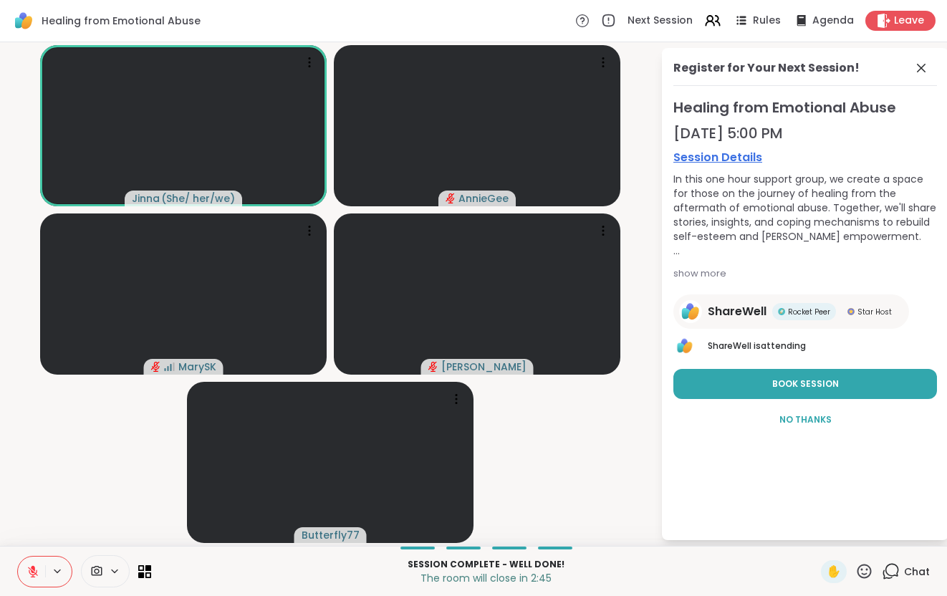
click at [32, 577] on icon at bounding box center [33, 571] width 13 height 13
click at [925, 67] on icon at bounding box center [921, 67] width 17 height 17
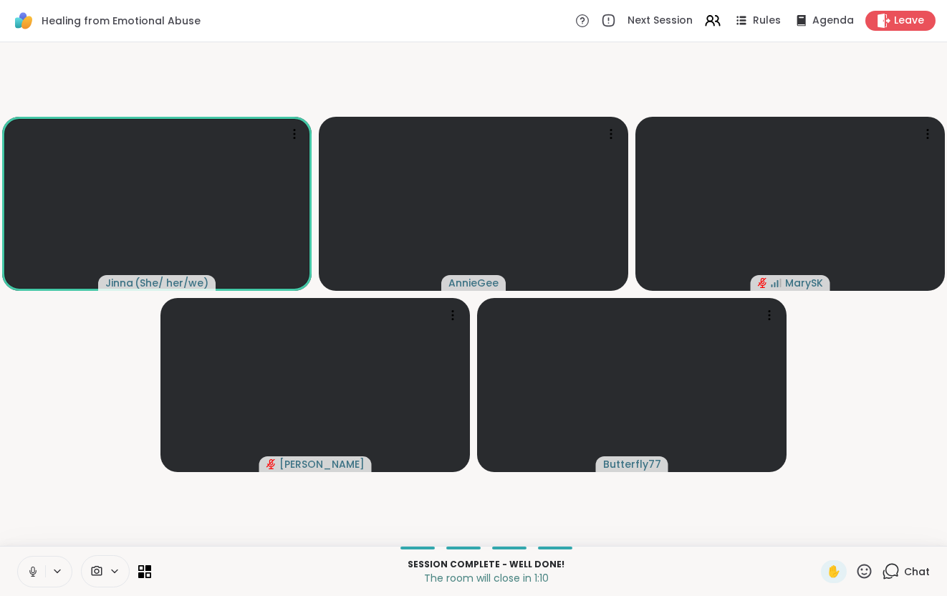
click at [885, 568] on icon at bounding box center [891, 571] width 18 height 18
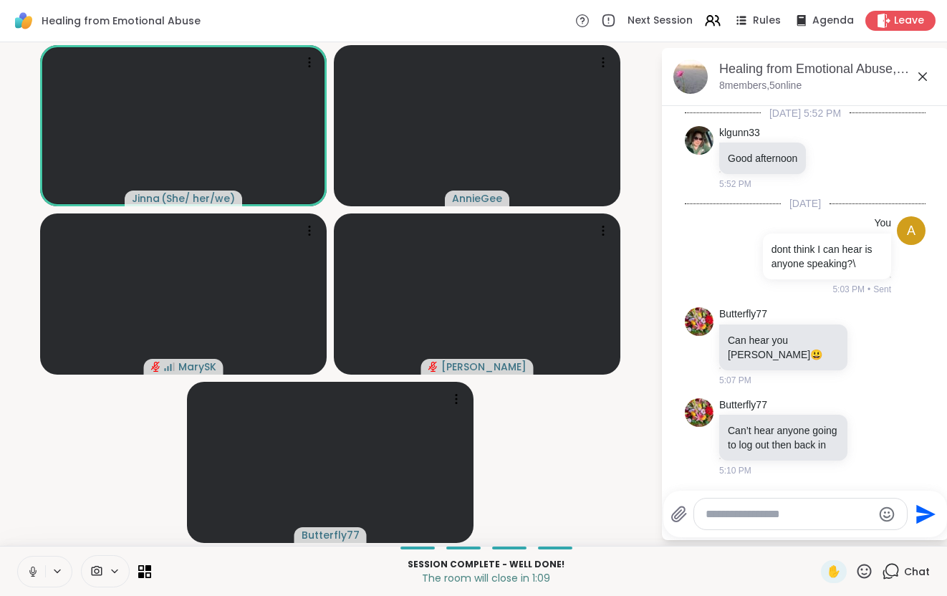
scroll to position [15, 0]
click at [788, 512] on textarea "Type your message" at bounding box center [789, 514] width 167 height 14
type textarea "**********"
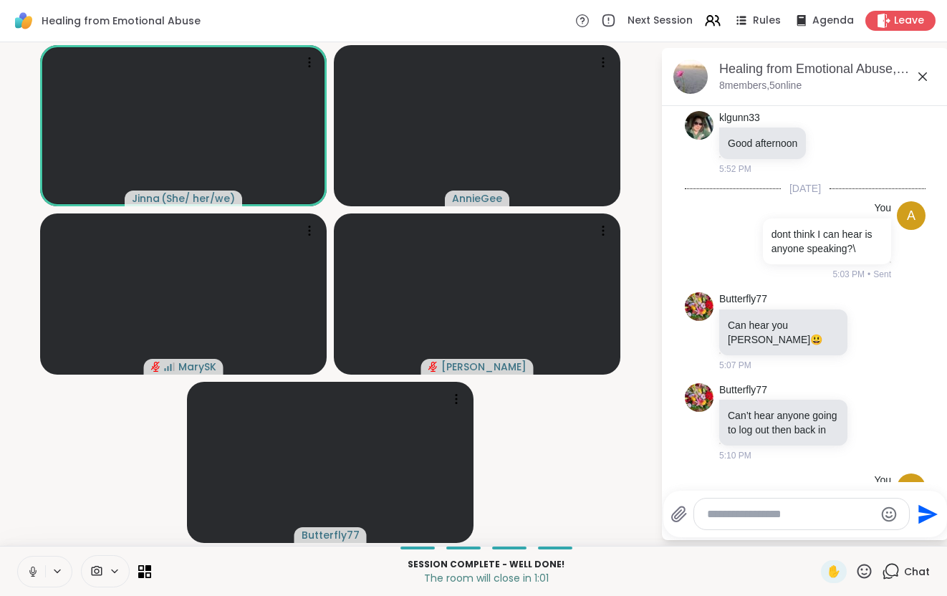
scroll to position [92, 0]
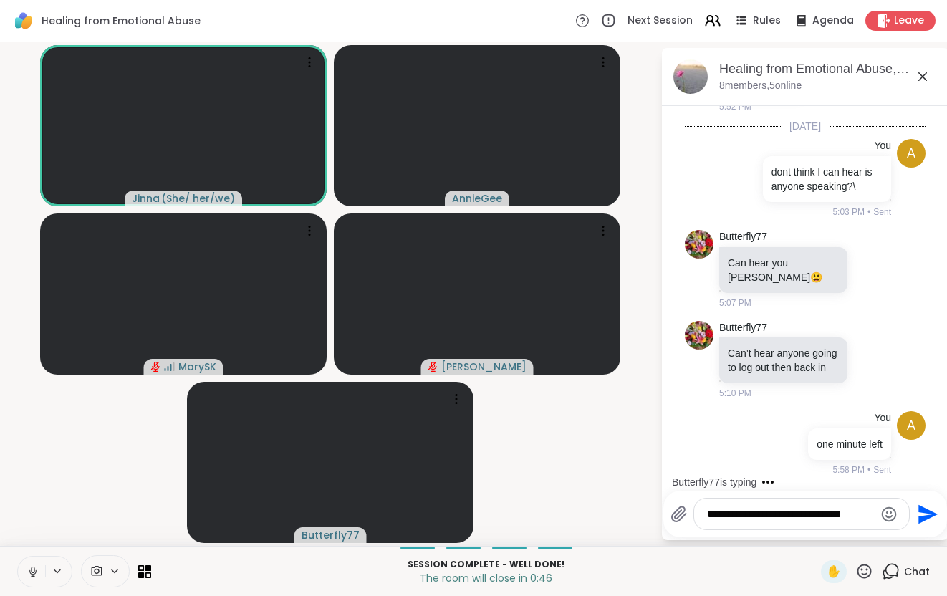
type textarea "**********"
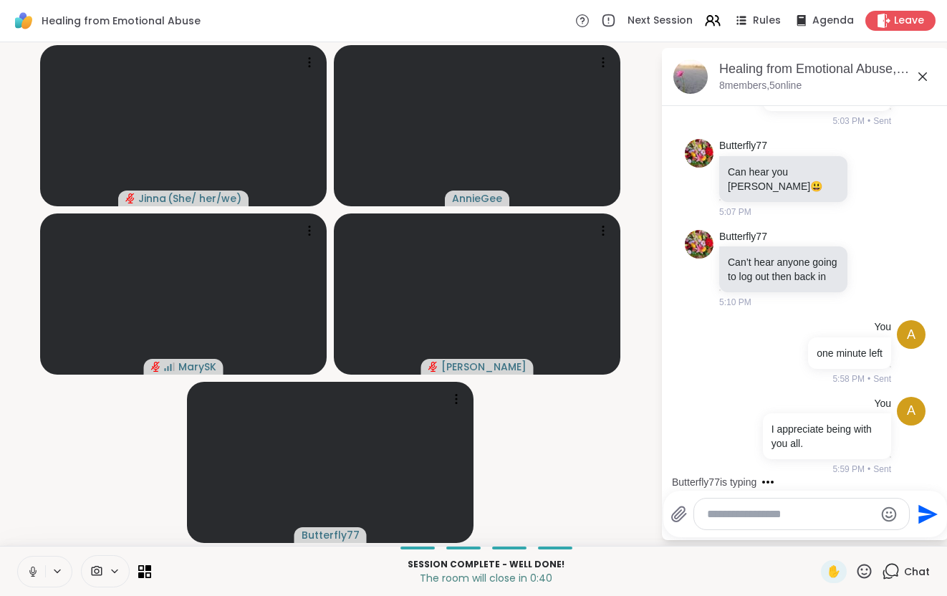
scroll to position [273, 0]
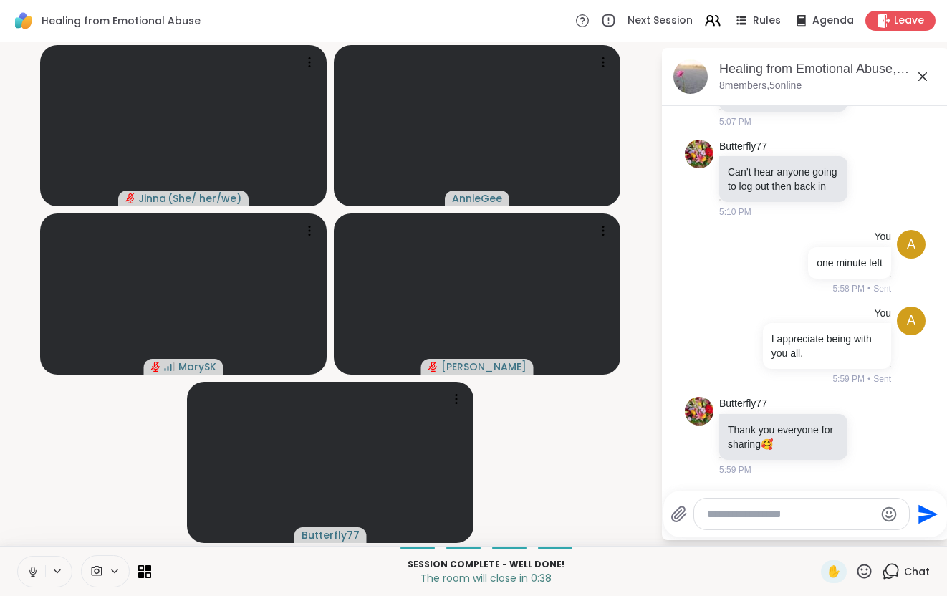
click at [33, 571] on icon at bounding box center [33, 571] width 13 height 13
click at [34, 571] on icon at bounding box center [33, 571] width 13 height 13
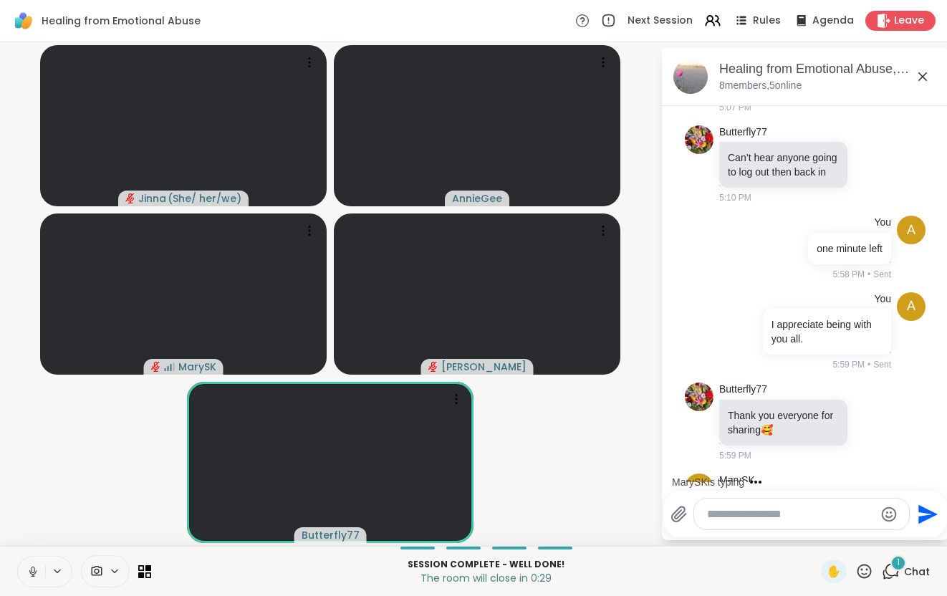
scroll to position [350, 0]
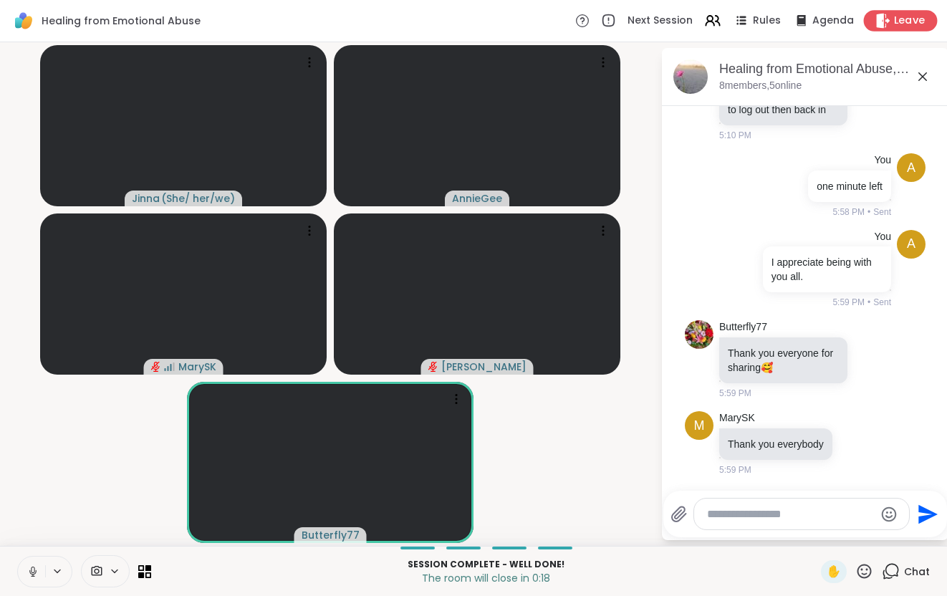
click at [894, 22] on span "Leave" at bounding box center [910, 21] width 32 height 15
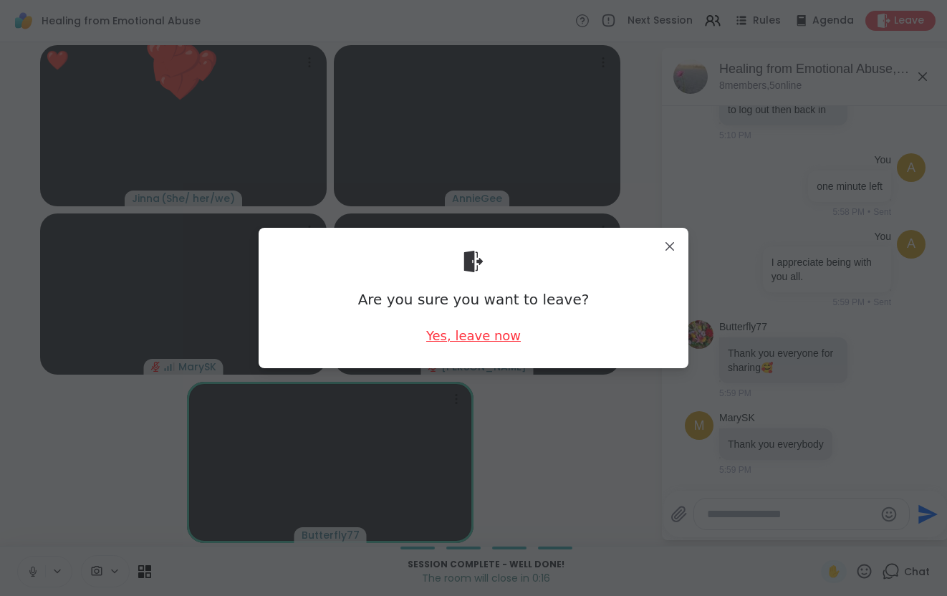
click at [469, 336] on div "Yes, leave now" at bounding box center [473, 336] width 95 height 18
